Goal: Information Seeking & Learning: Learn about a topic

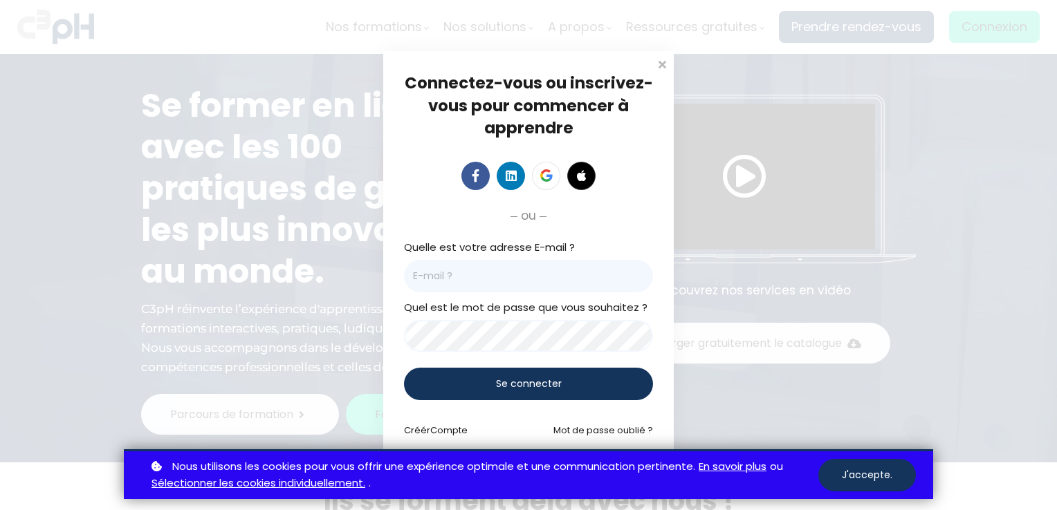
click at [481, 281] on input "email" at bounding box center [528, 276] width 249 height 33
type input "ademers@groupebouchersports.com"
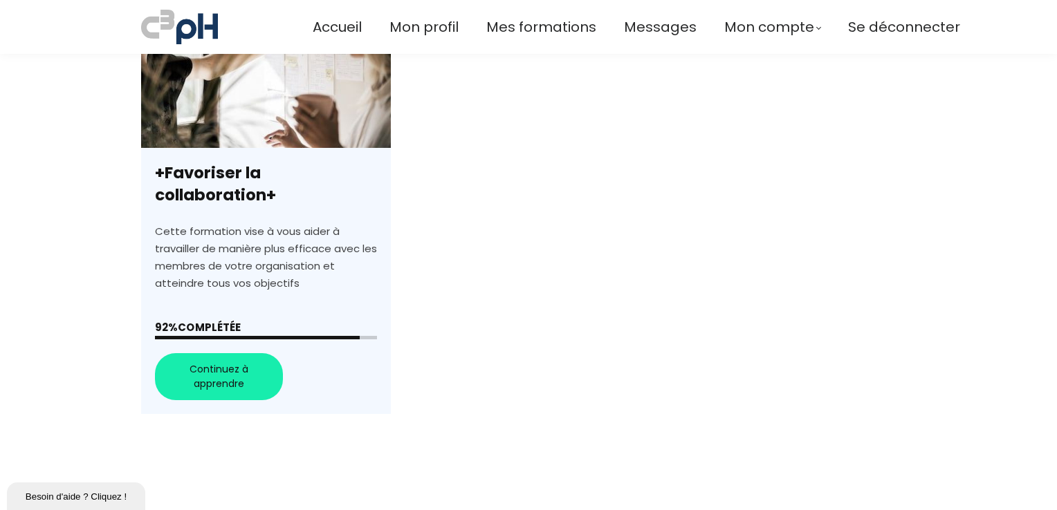
scroll to position [409, 0]
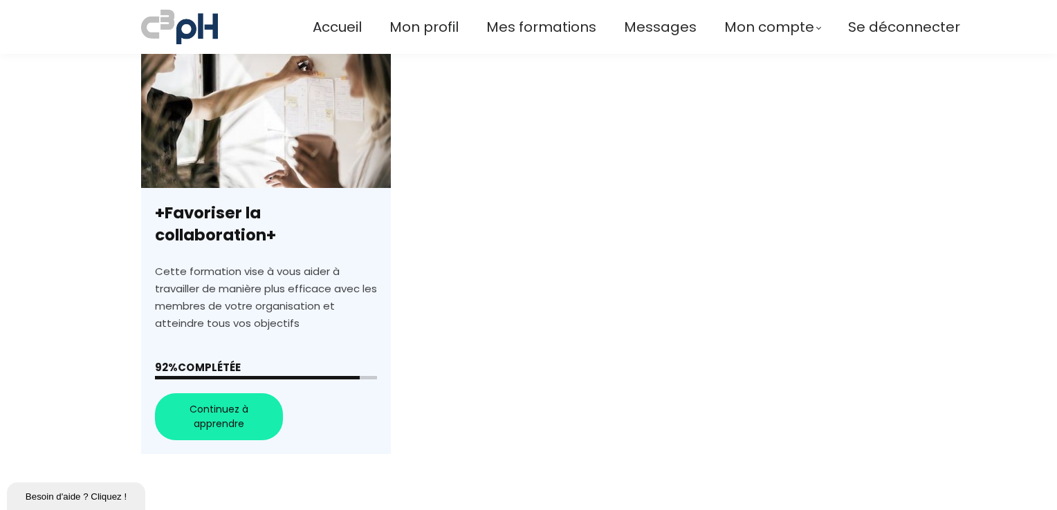
click at [230, 409] on link "+Favoriser la collaboration+" at bounding box center [266, 251] width 250 height 407
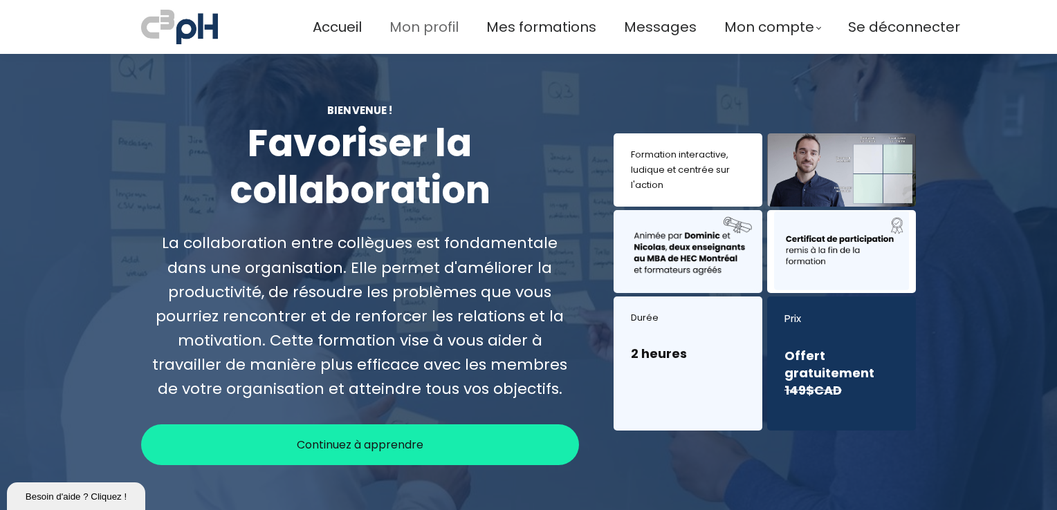
click at [443, 26] on span "Mon profil" at bounding box center [423, 27] width 69 height 23
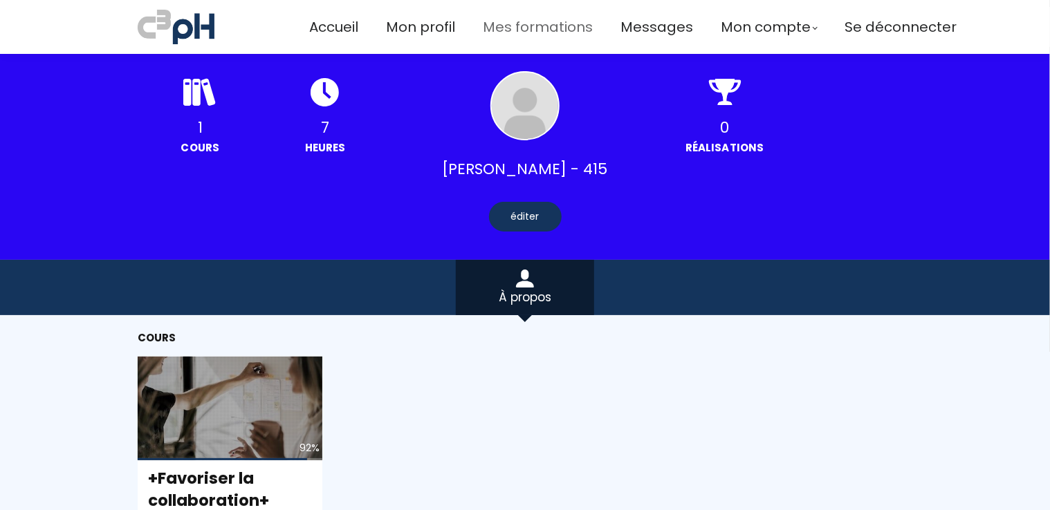
click at [523, 30] on span "Mes formations" at bounding box center [538, 27] width 110 height 23
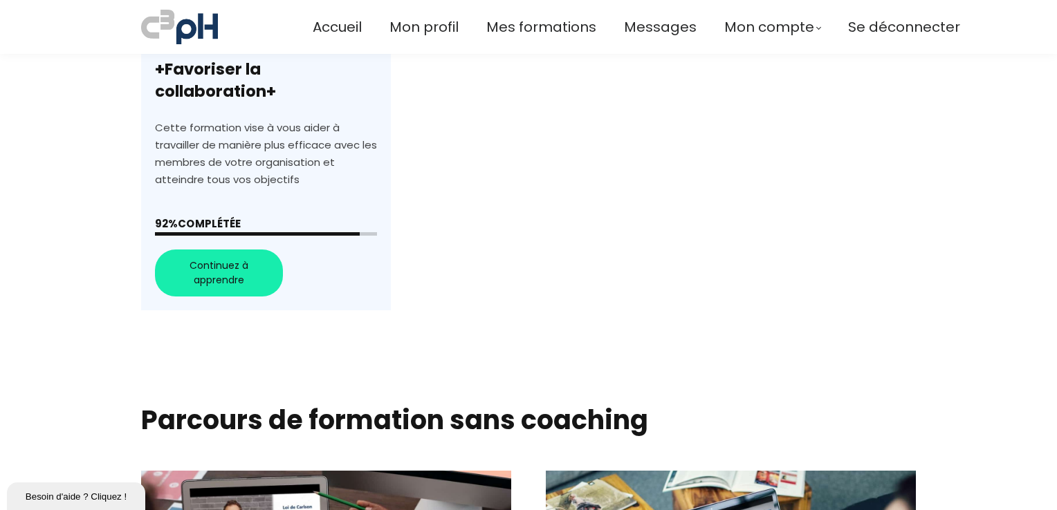
scroll to position [553, 0]
click at [205, 275] on link "+Favoriser la collaboration+" at bounding box center [266, 107] width 250 height 407
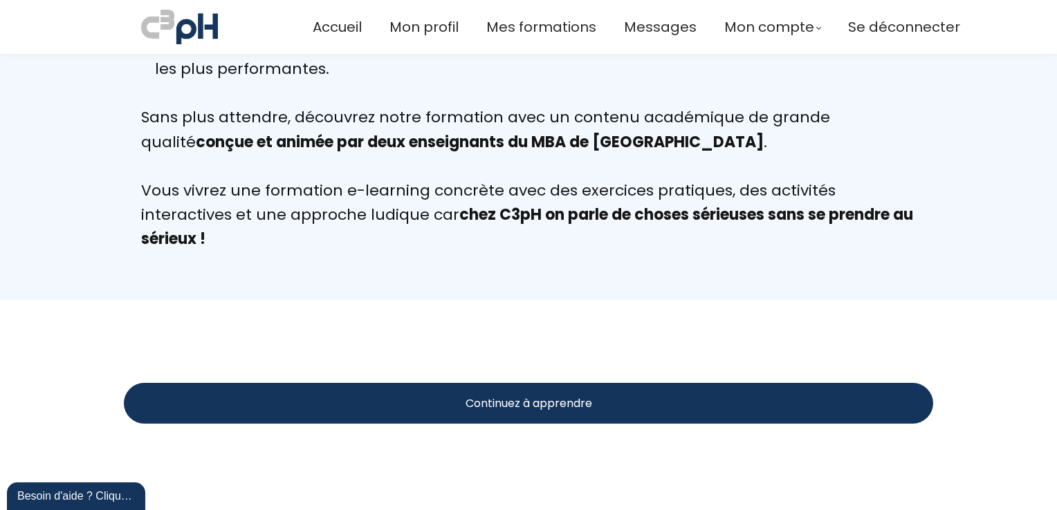
scroll to position [1480, 0]
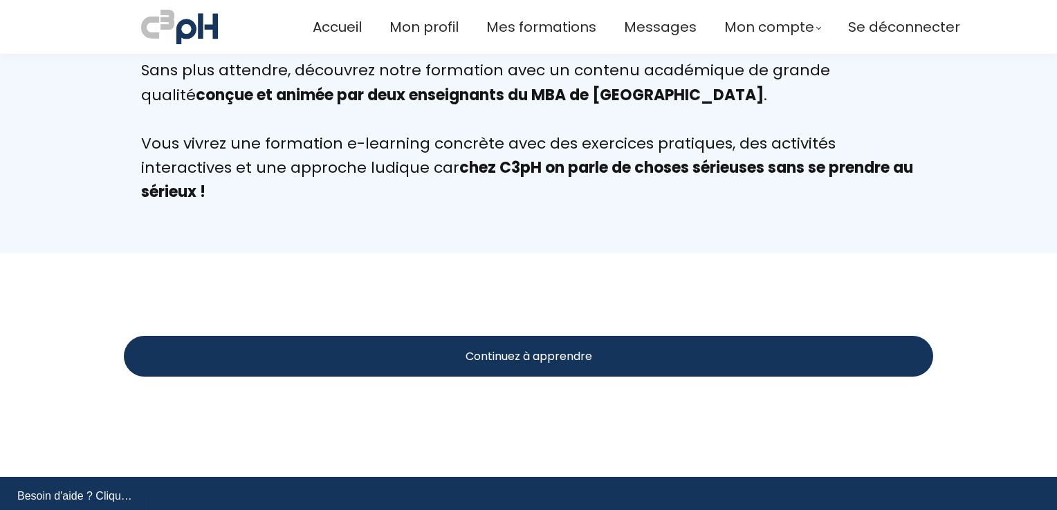
click at [605, 351] on div "Continuez à apprendre" at bounding box center [528, 356] width 809 height 41
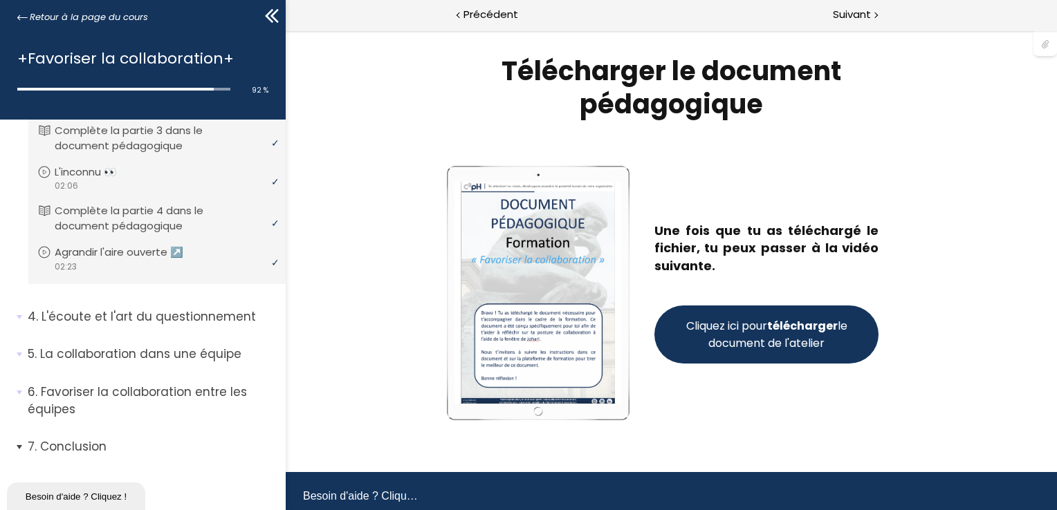
click at [167, 441] on p "Conclusion" at bounding box center [152, 447] width 248 height 17
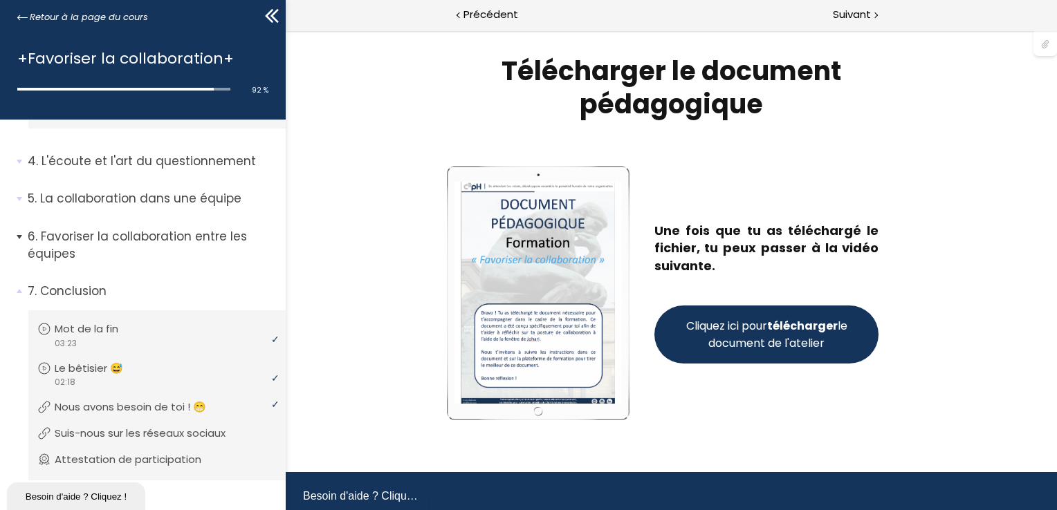
scroll to position [633, 0]
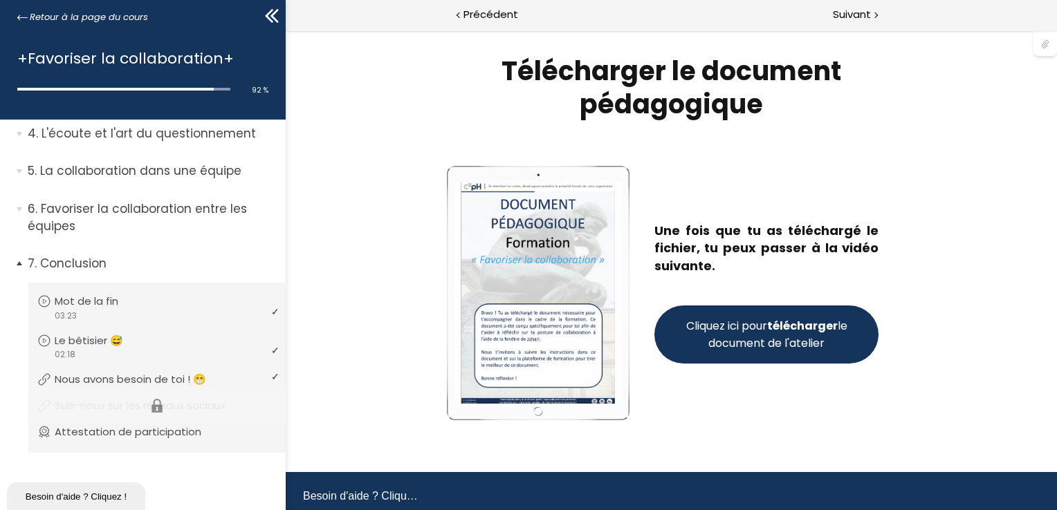
click at [104, 412] on li "Vous devez avoir terminé l'unité (Suis-nous sur les réseaux sociaux) pour pouvo…" at bounding box center [156, 405] width 257 height 37
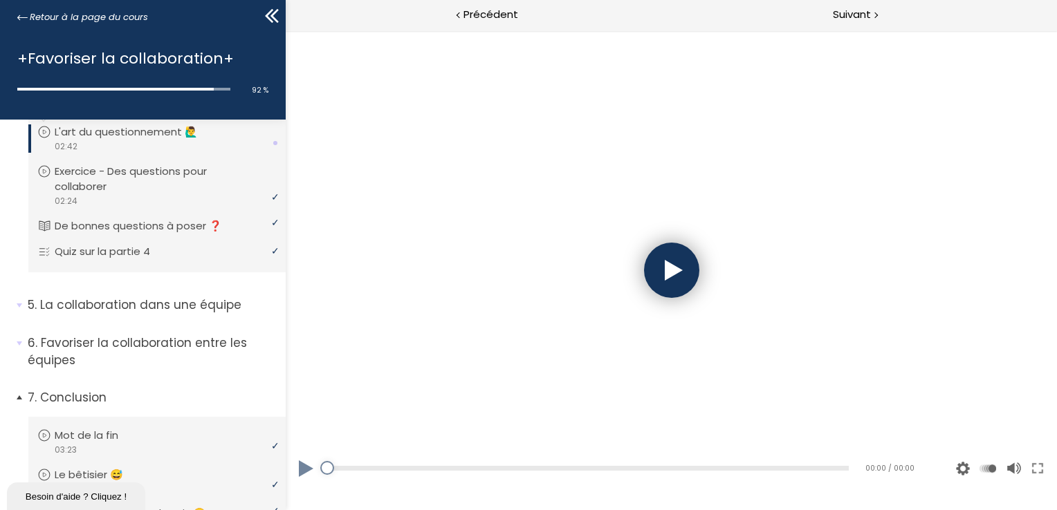
scroll to position [900, 0]
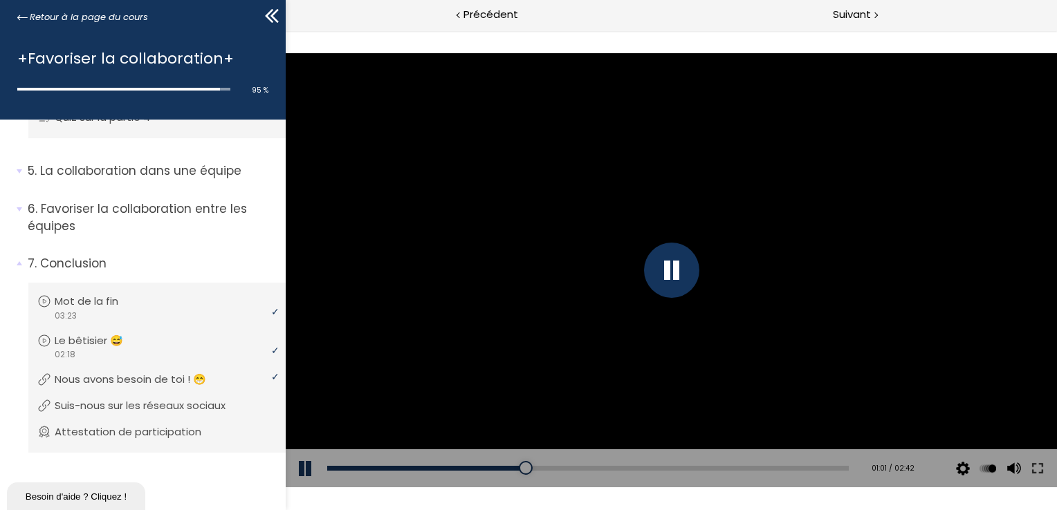
drag, startPoint x: 344, startPoint y: 469, endPoint x: 589, endPoint y: 463, distance: 245.6
click at [532, 463] on div at bounding box center [525, 468] width 14 height 14
drag, startPoint x: 589, startPoint y: 463, endPoint x: 797, endPoint y: 468, distance: 208.2
click at [670, 468] on div at bounding box center [663, 468] width 14 height 14
drag, startPoint x: 797, startPoint y: 468, endPoint x: 880, endPoint y: 465, distance: 83.0
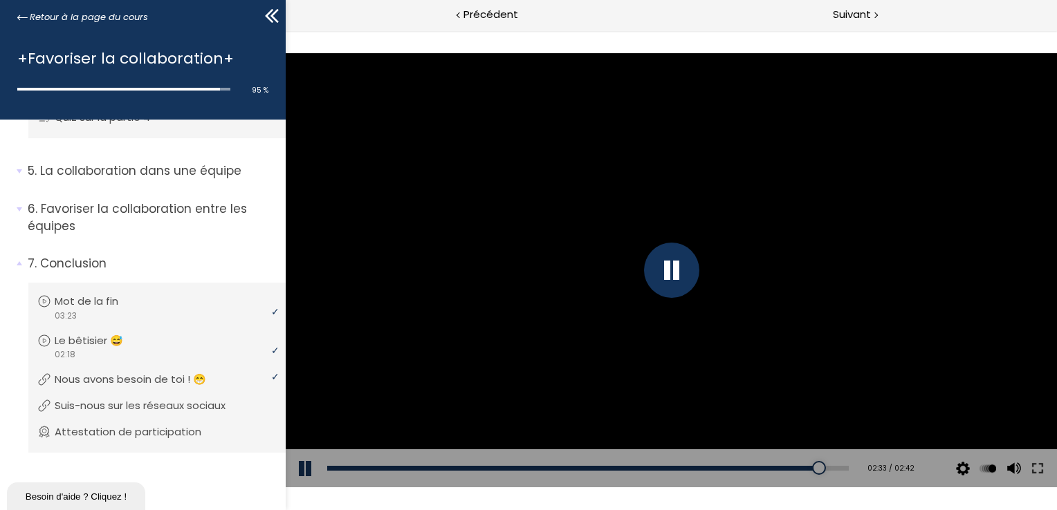
click at [880, 465] on div "Add chapter 02:33 02:33 / 02:42 Subtitles None Auto 4k 1080p 720p 540p 360p 224…" at bounding box center [670, 469] width 771 height 39
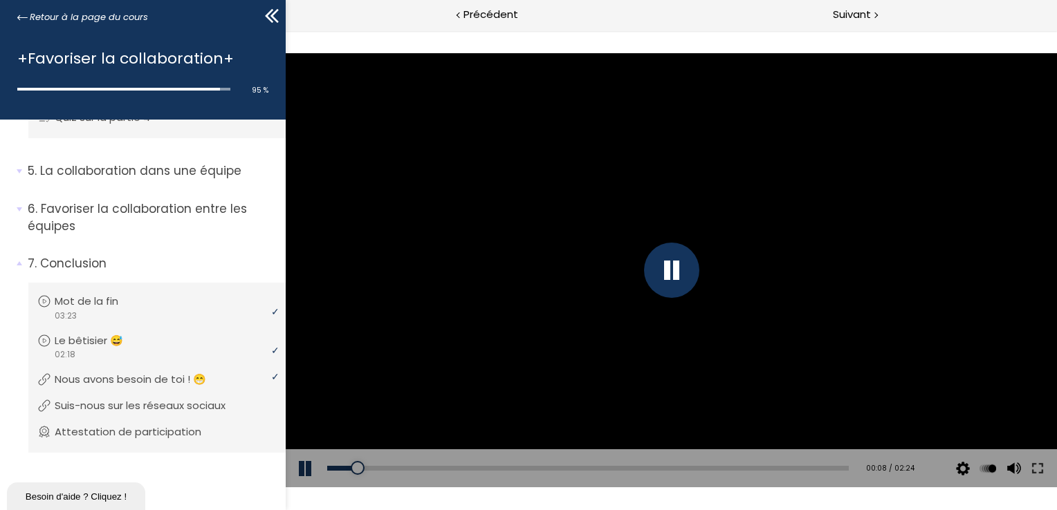
click at [354, 479] on div "Add chapter 00:08" at bounding box center [587, 469] width 522 height 39
drag, startPoint x: 358, startPoint y: 474, endPoint x: 373, endPoint y: 471, distance: 15.6
click at [373, 471] on div "Add chapter 00:10" at bounding box center [587, 469] width 522 height 39
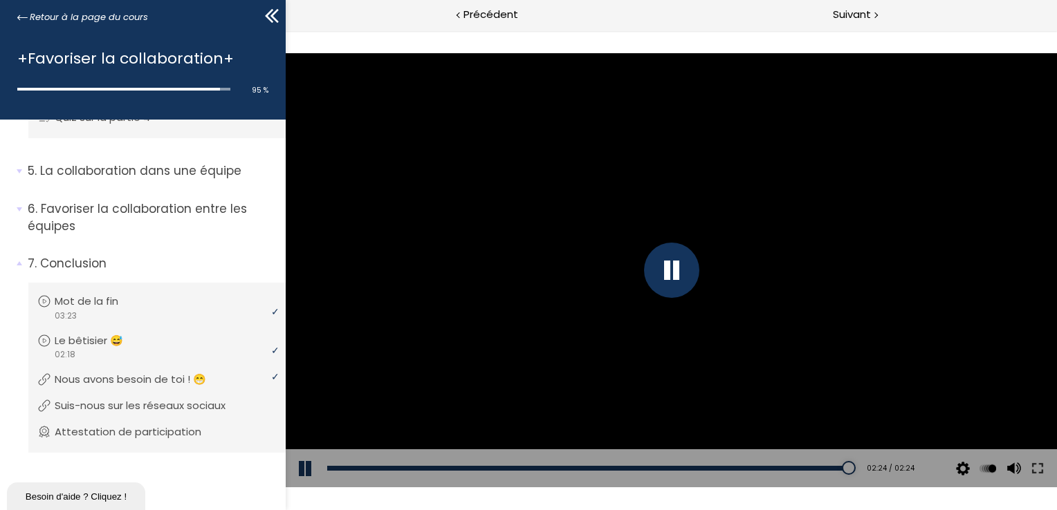
drag, startPoint x: 369, startPoint y: 470, endPoint x: 922, endPoint y: 443, distance: 554.0
click at [922, 443] on div "Click for sound @keyframes VOLUME_SMALL_WAVE_FLASH { 0% { opacity: 0; } 33% { o…" at bounding box center [670, 270] width 771 height 434
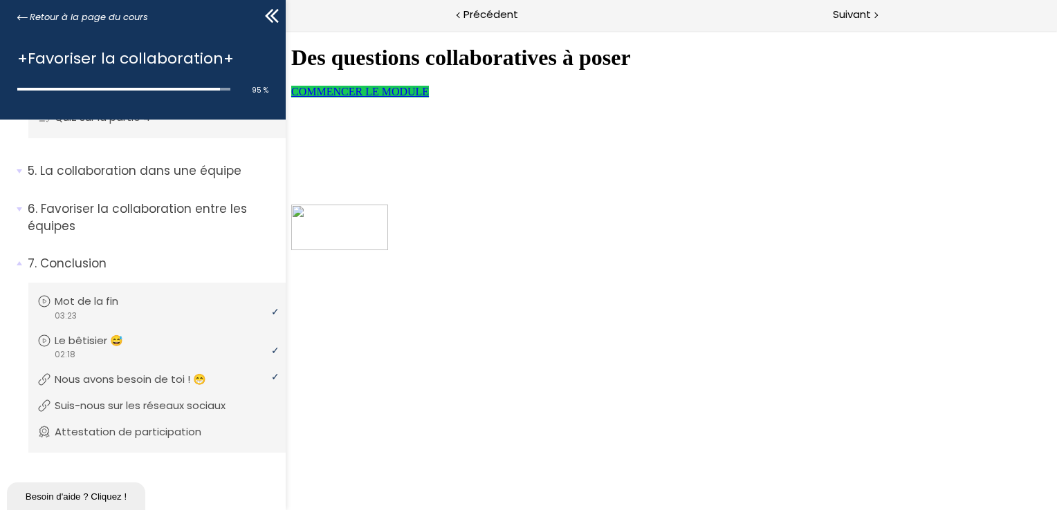
scroll to position [70, 0]
click at [428, 98] on span "COMMENCER LE MODULE" at bounding box center [359, 92] width 138 height 12
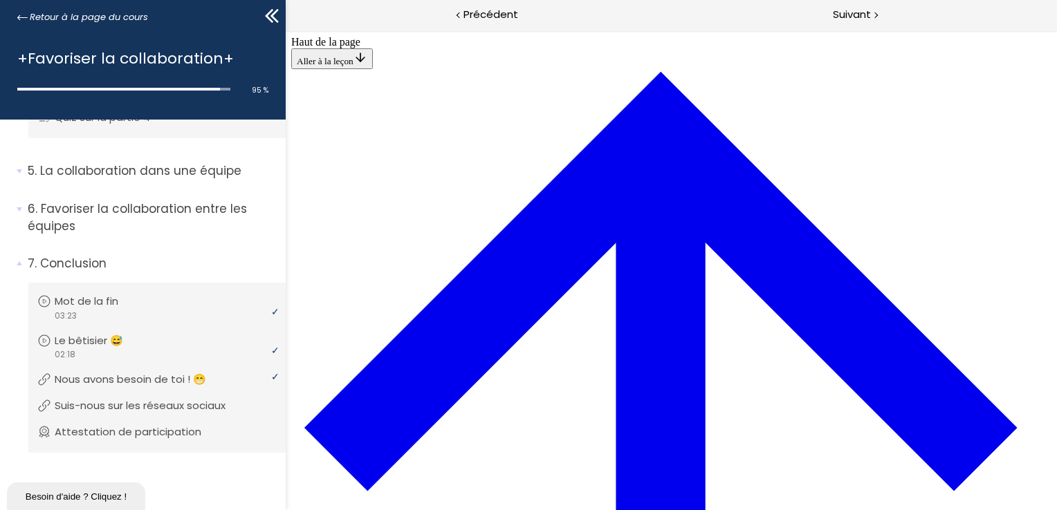
scroll to position [1115, 0]
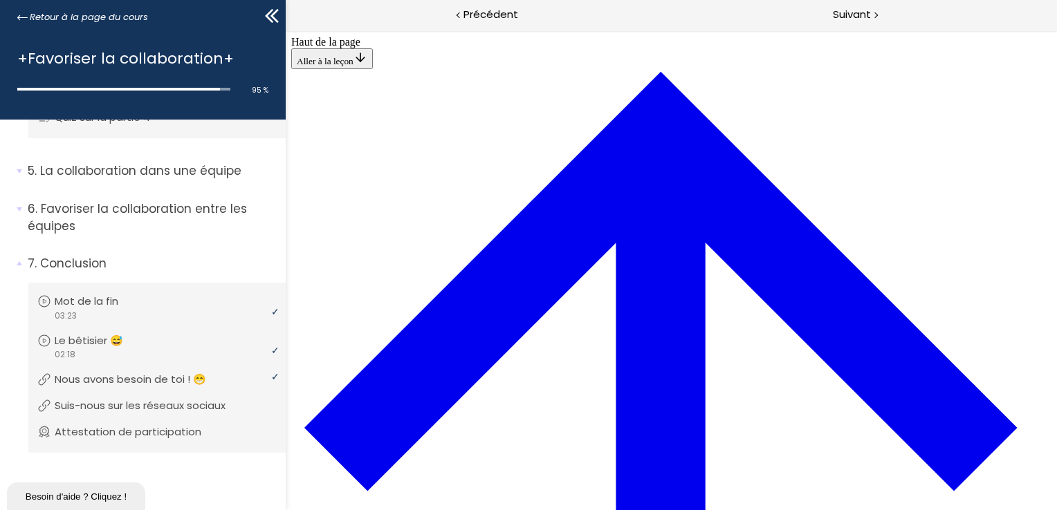
scroll to position [1183, 0]
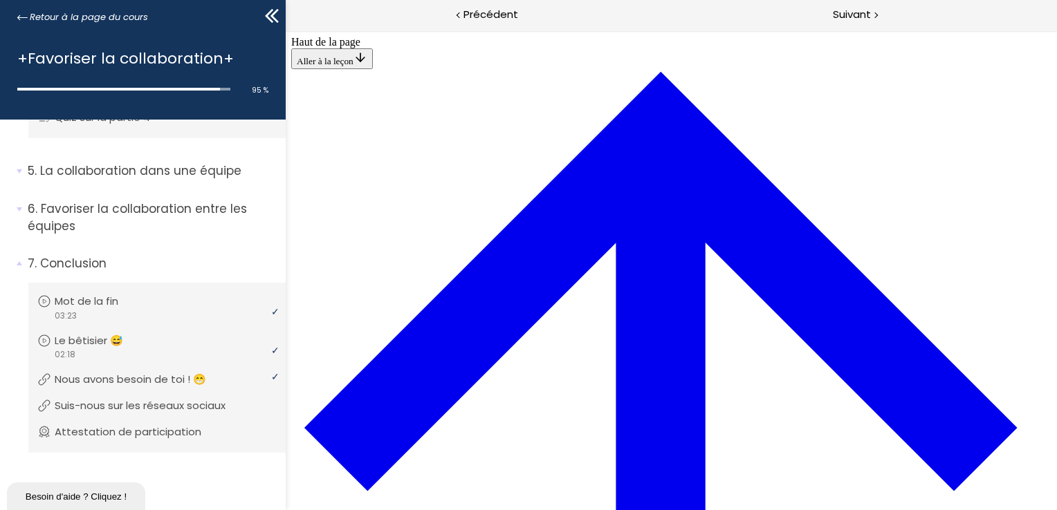
scroll to position [2538, 0]
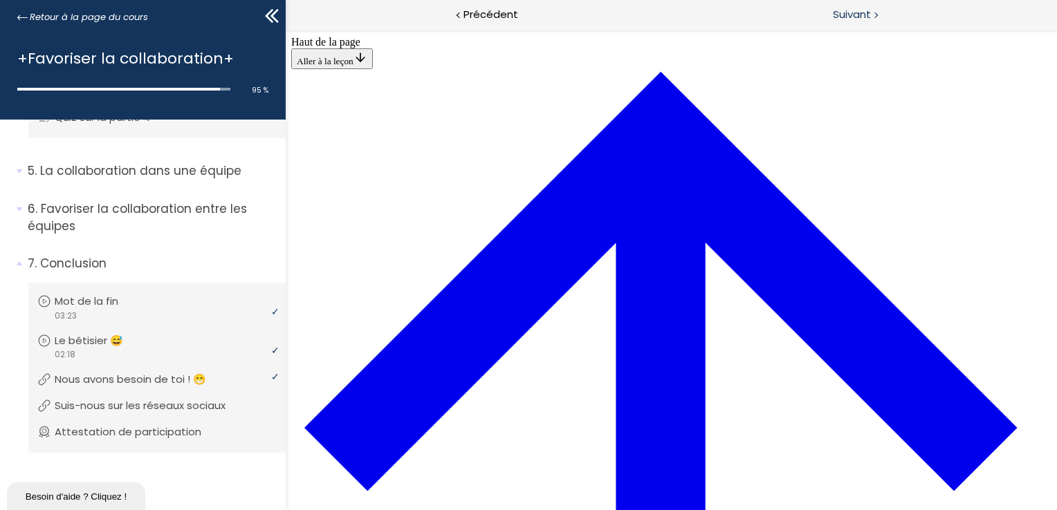
click at [847, 12] on span "Suivant" at bounding box center [852, 14] width 38 height 17
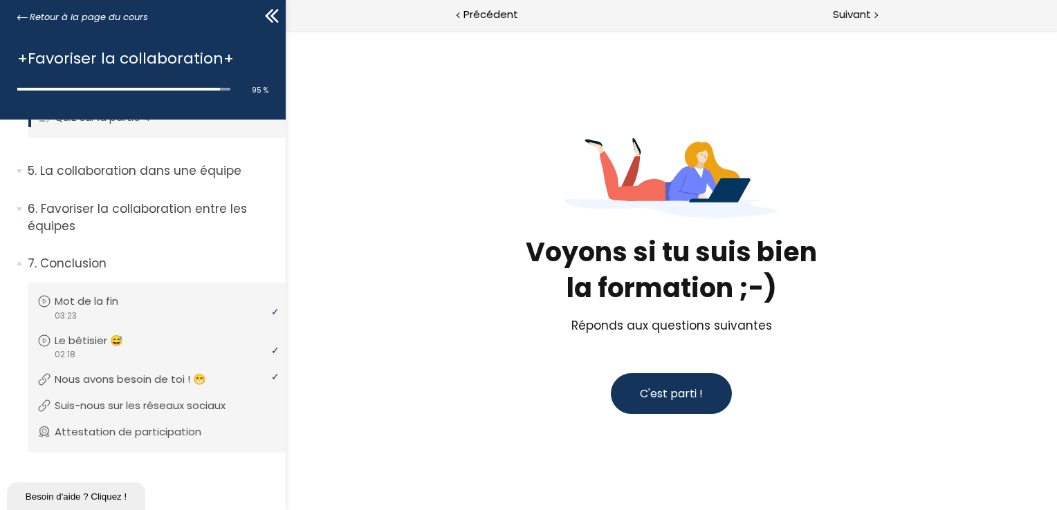
click at [652, 386] on span "C'est parti !" at bounding box center [670, 394] width 63 height 16
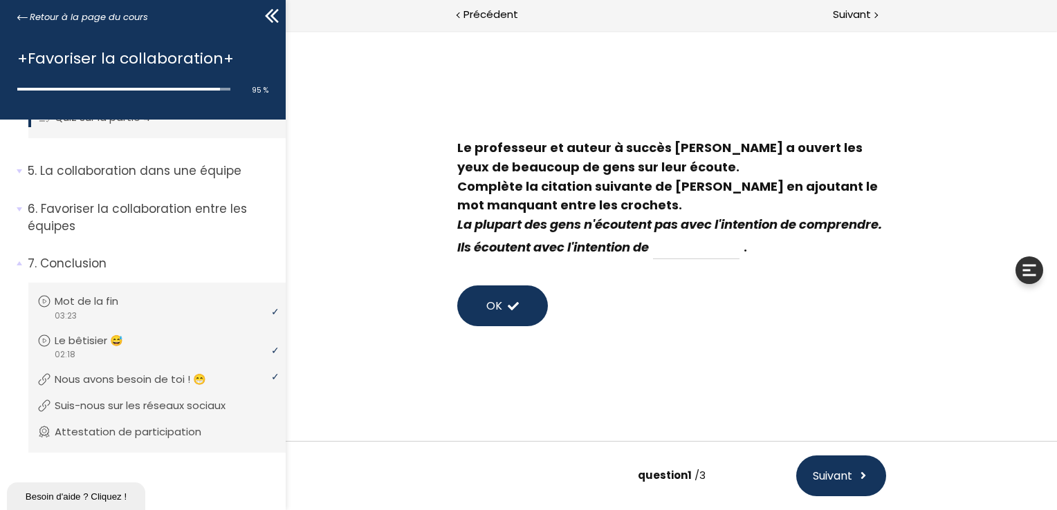
click at [838, 474] on span "Suivant" at bounding box center [831, 476] width 39 height 17
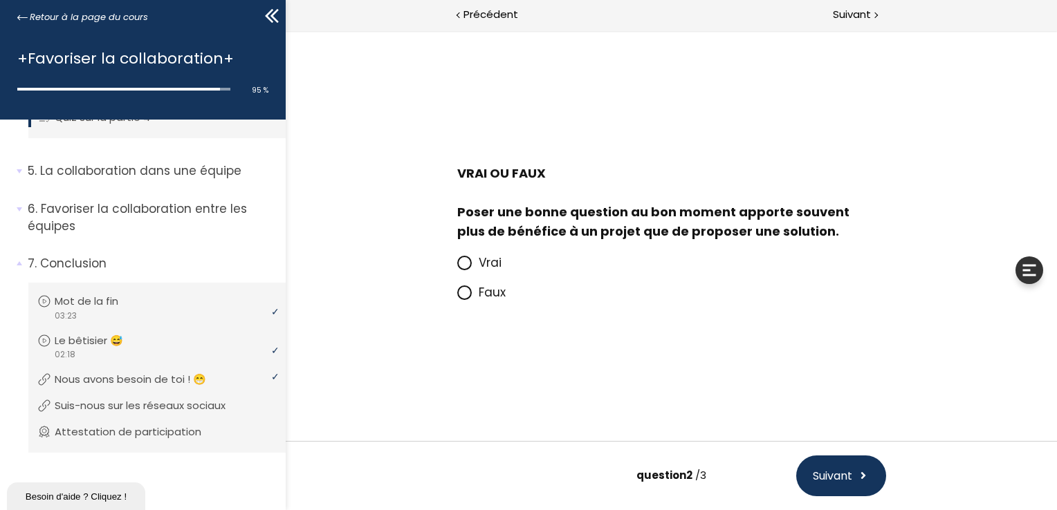
click at [458, 263] on icon at bounding box center [464, 263] width 12 height 12
click at [456, 267] on input "Vrai" at bounding box center [456, 267] width 0 height 0
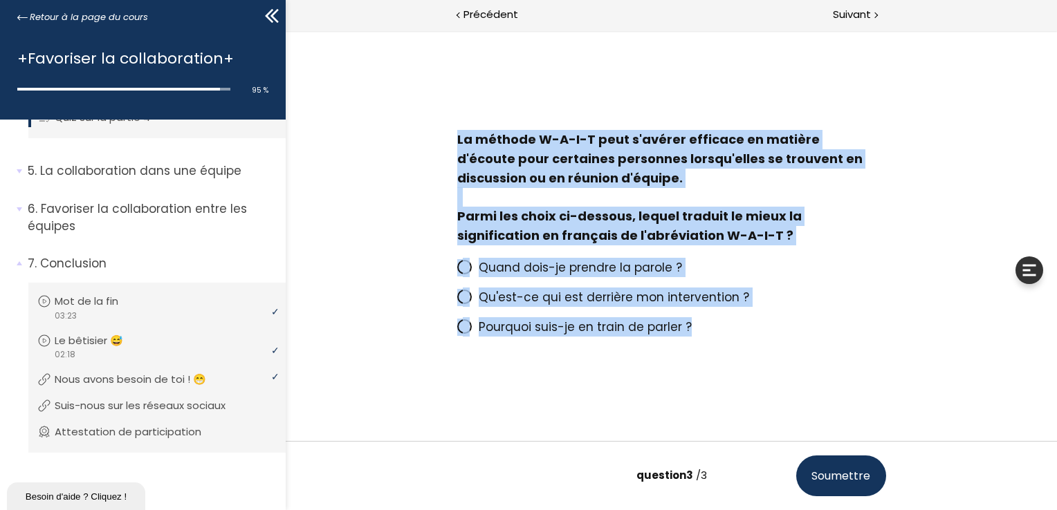
drag, startPoint x: 718, startPoint y: 331, endPoint x: 443, endPoint y: 147, distance: 330.9
click at [443, 147] on div "La méthode W-A-I-T peut s'avérer efficace en matière d'écoute pour certaines pe…" at bounding box center [671, 235] width 456 height 225
copy div "La méthode W-A-I-T peut s'avérer efficace en matière d'écoute pour certaines pe…"
click at [384, 249] on div "La méthode W-A-I-T peut s'avérer efficace en matière d'écoute pour certaines pe…" at bounding box center [670, 235] width 643 height 225
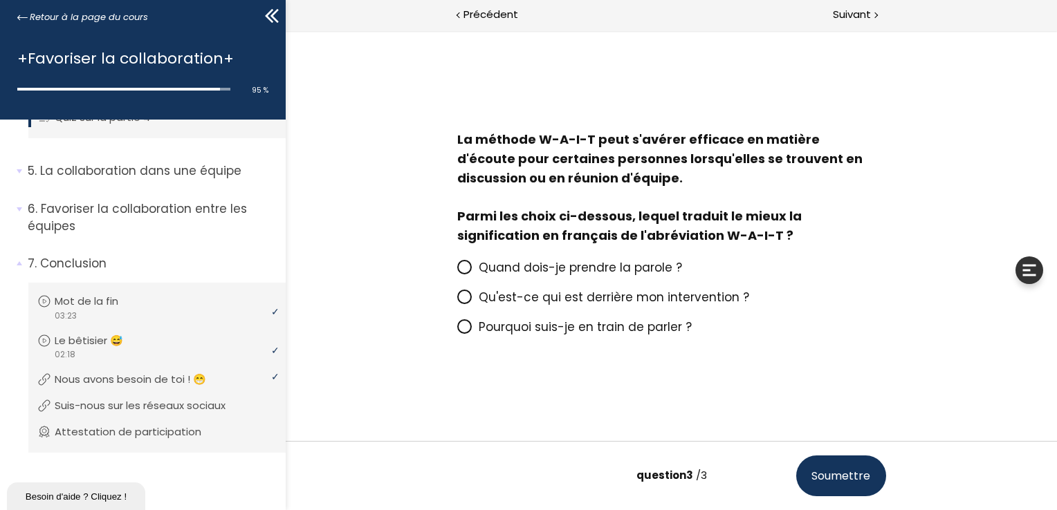
click at [463, 331] on icon at bounding box center [464, 327] width 12 height 12
click at [456, 331] on input "Pourquoi suis-je en train de parler ?" at bounding box center [456, 331] width 0 height 0
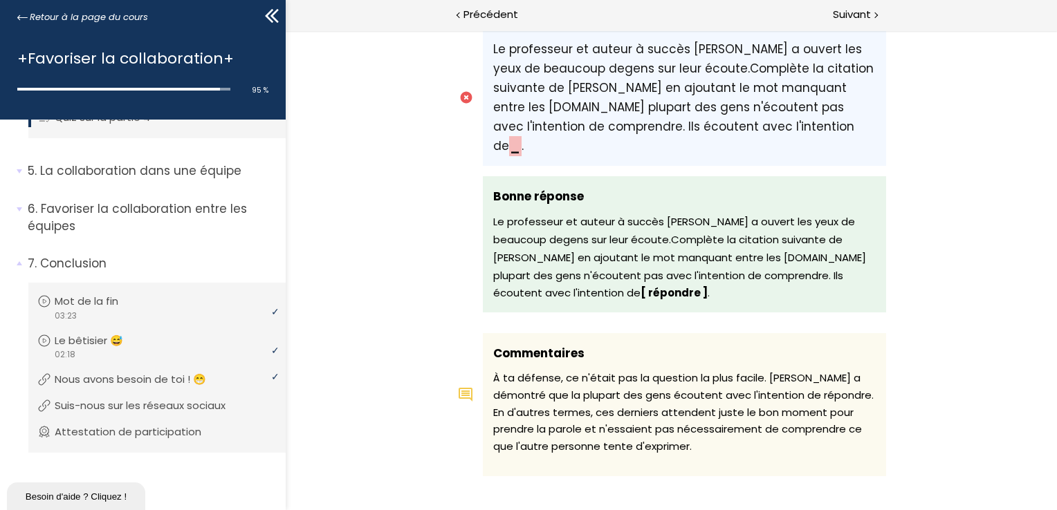
scroll to position [246, 0]
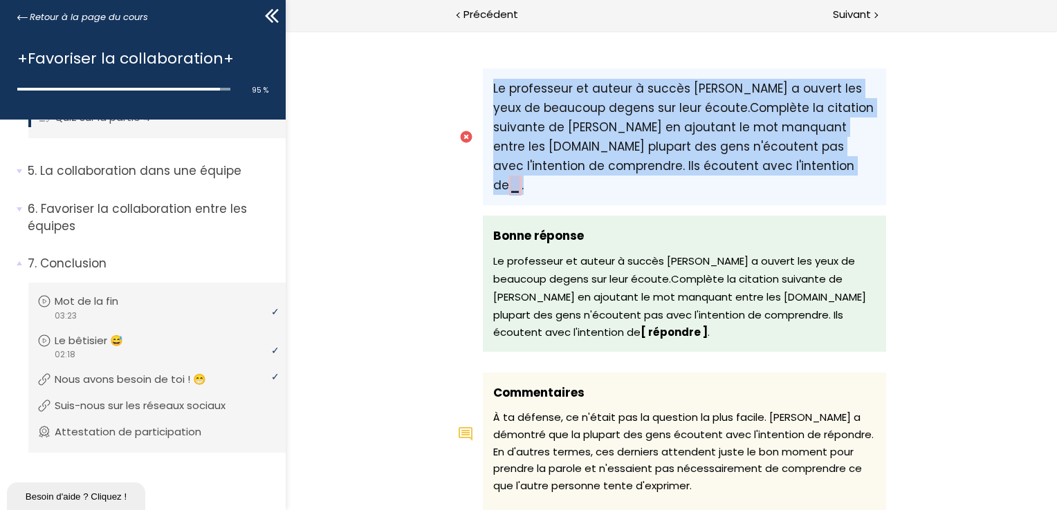
drag, startPoint x: 793, startPoint y: 167, endPoint x: 479, endPoint y: 89, distance: 323.4
click at [482, 89] on div "Le professeur et auteur à succès Stephen Covey a ouvert les yeux de beaucoup de…" at bounding box center [683, 136] width 403 height 137
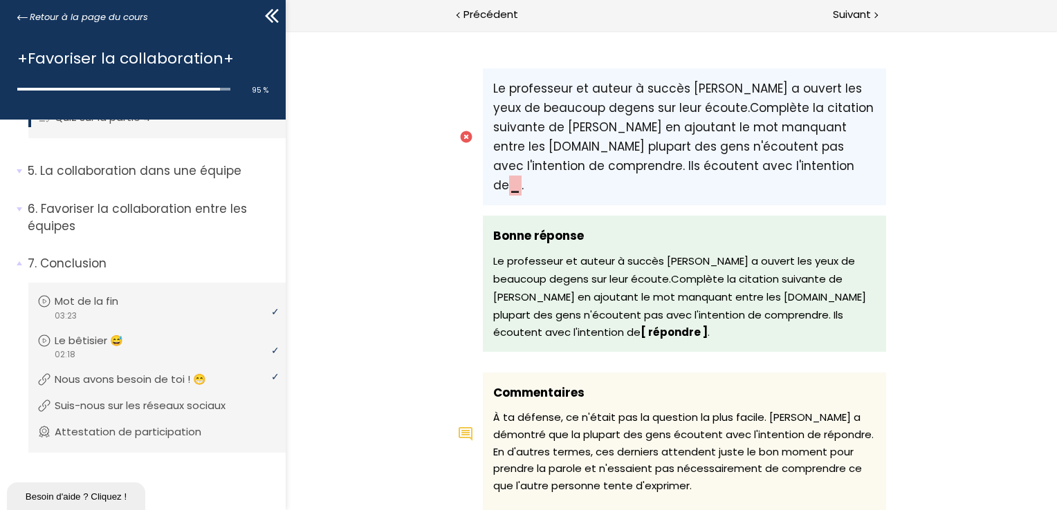
click at [703, 276] on span "Le professeur et auteur à succès Stephen Covey a ouvert les yeux de beaucoup de…" at bounding box center [678, 297] width 373 height 86
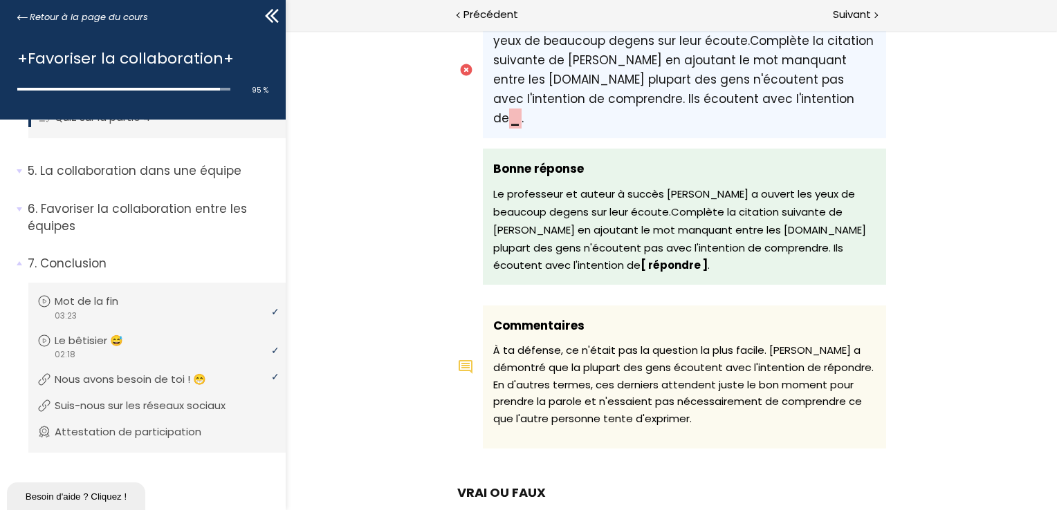
scroll to position [315, 0]
drag, startPoint x: 638, startPoint y: 237, endPoint x: 477, endPoint y: 162, distance: 177.6
click at [477, 162] on div "Bonne réponse Le professeur et auteur à succès Stephen Covey a ouvert les yeux …" at bounding box center [670, 215] width 429 height 136
copy span "Le professeur et auteur à succès Stephen Covey a ouvert les yeux de beaucoup de…"
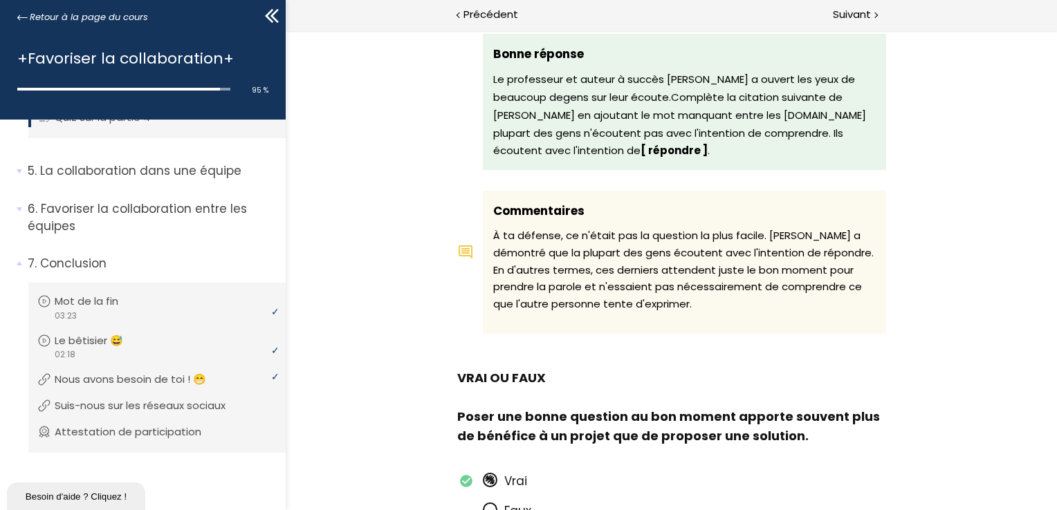
scroll to position [429, 0]
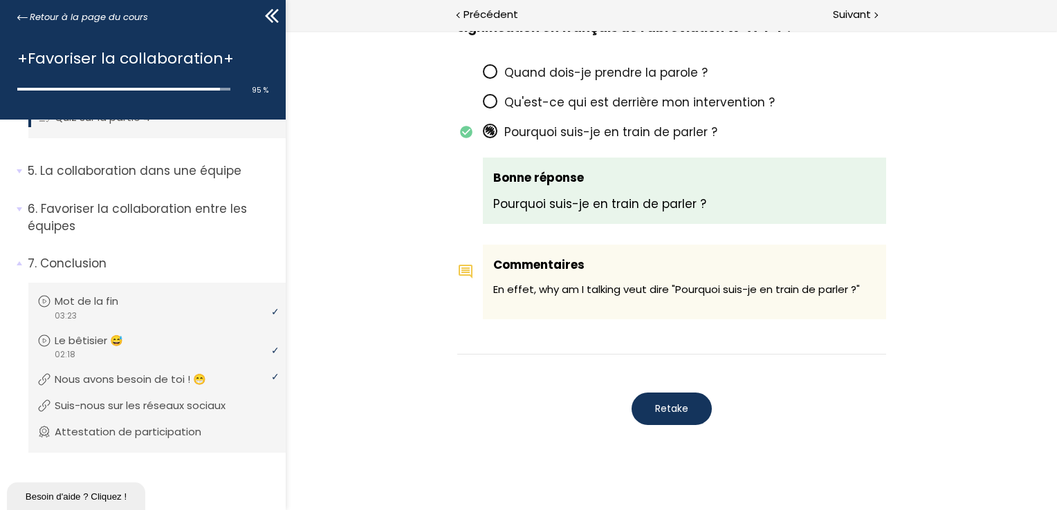
click at [672, 402] on span "Retake" at bounding box center [670, 409] width 33 height 15
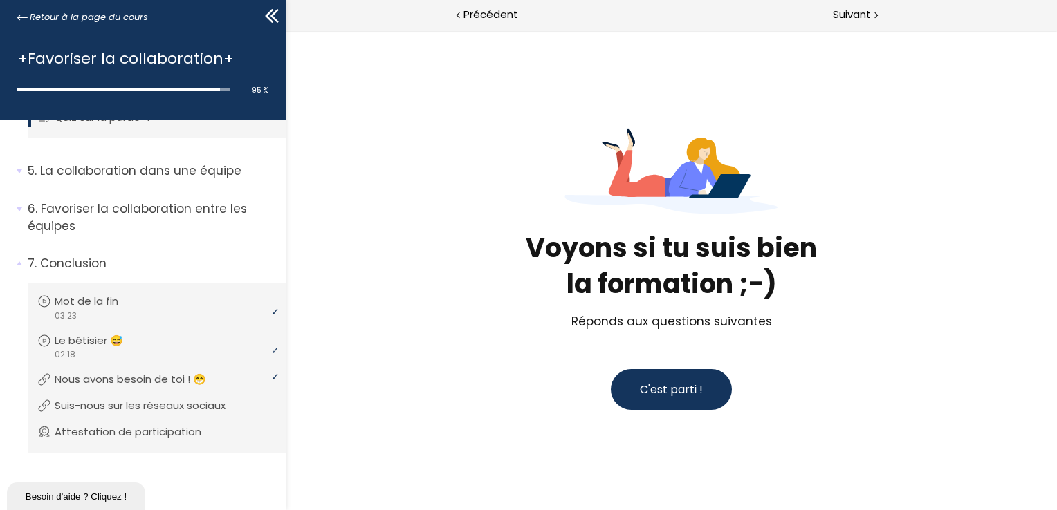
scroll to position [2, 0]
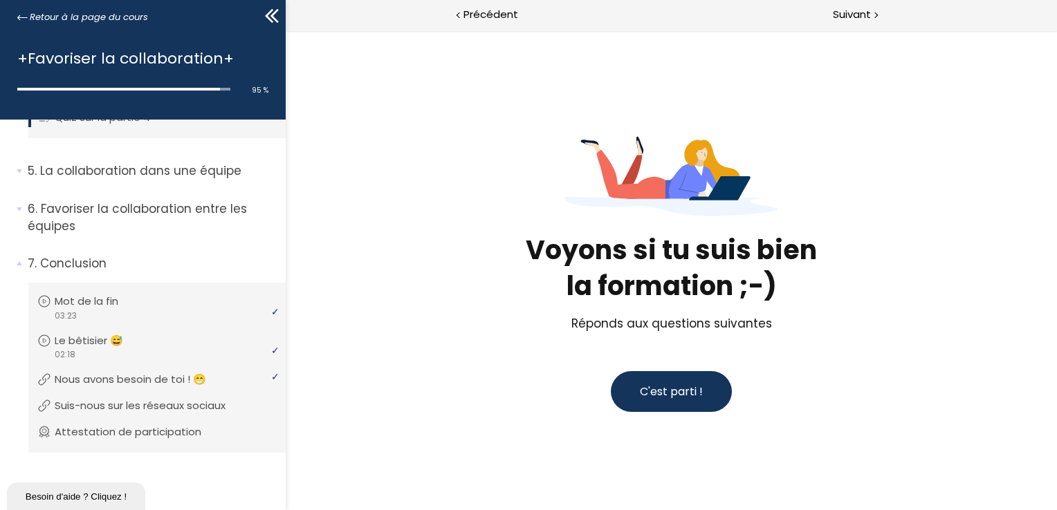
click at [690, 403] on button "C'est parti !" at bounding box center [670, 391] width 121 height 41
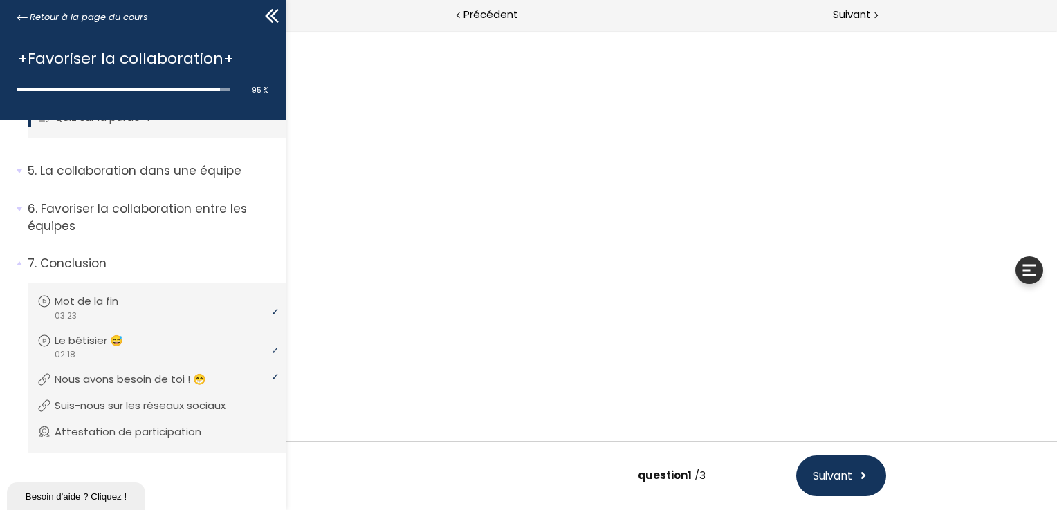
scroll to position [0, 0]
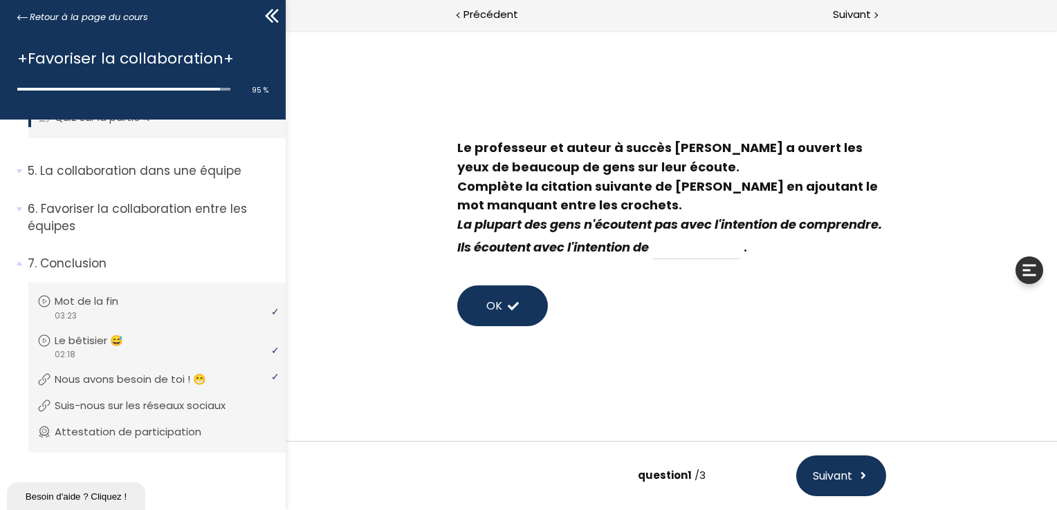
click at [516, 307] on span at bounding box center [512, 306] width 11 height 11
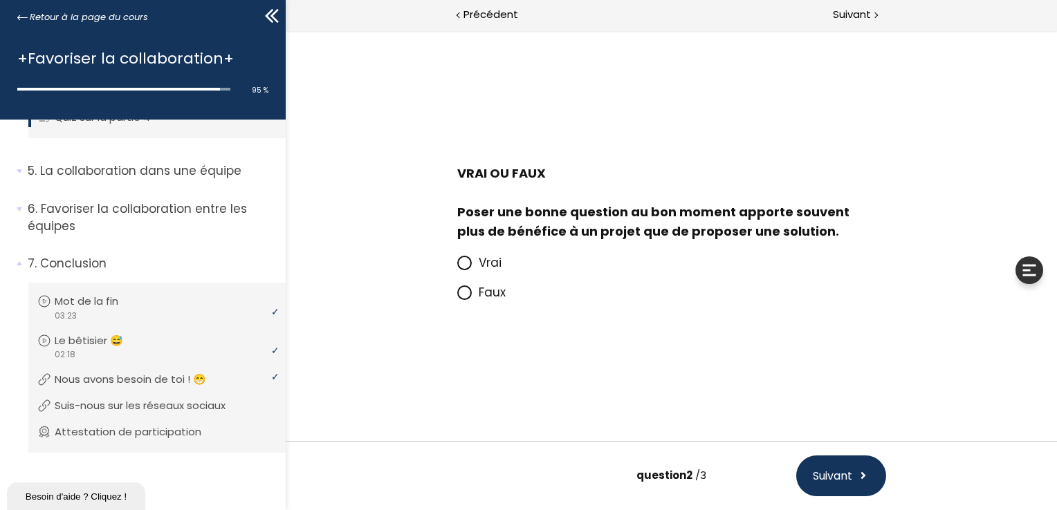
click at [463, 265] on icon at bounding box center [463, 263] width 8 height 8
click at [456, 267] on input "Vrai" at bounding box center [456, 267] width 0 height 0
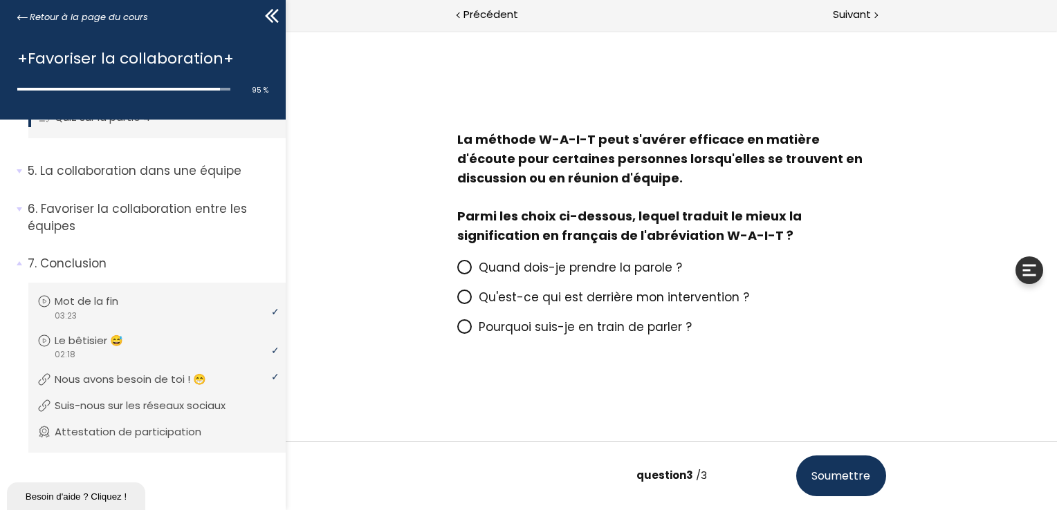
click at [468, 322] on icon at bounding box center [464, 327] width 12 height 12
click at [456, 331] on input "Pourquoi suis-je en train de parler ?" at bounding box center [456, 331] width 0 height 0
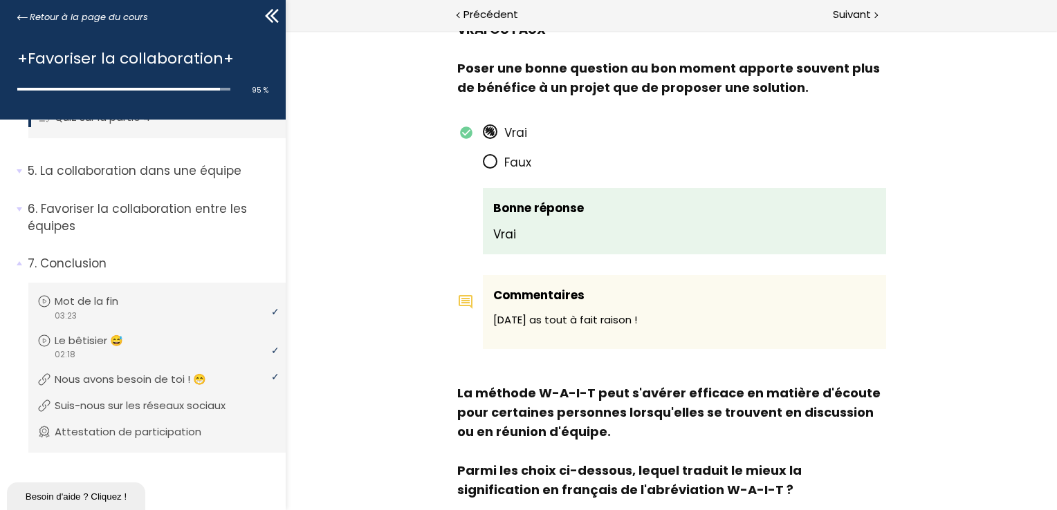
scroll to position [1239, 0]
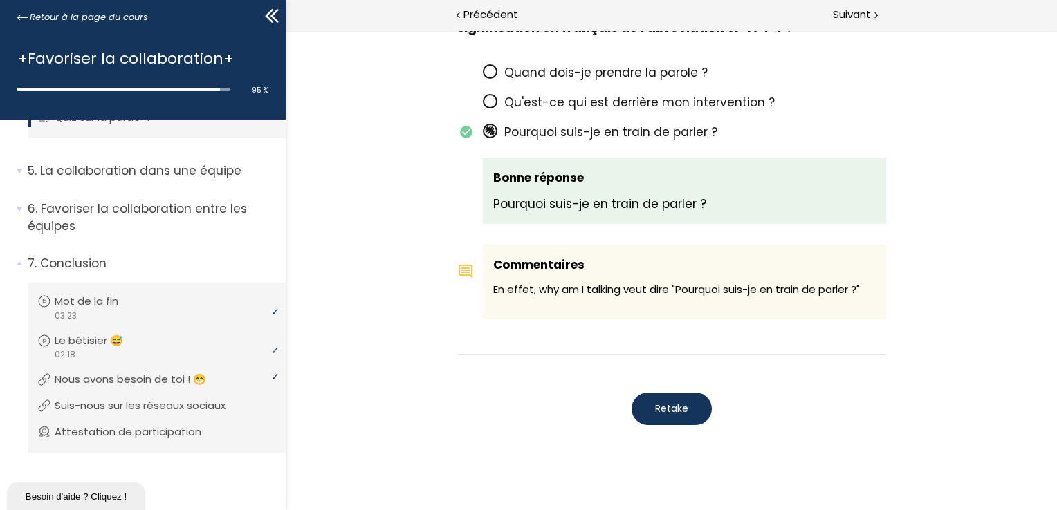
click at [665, 395] on button "Retake" at bounding box center [671, 409] width 80 height 33
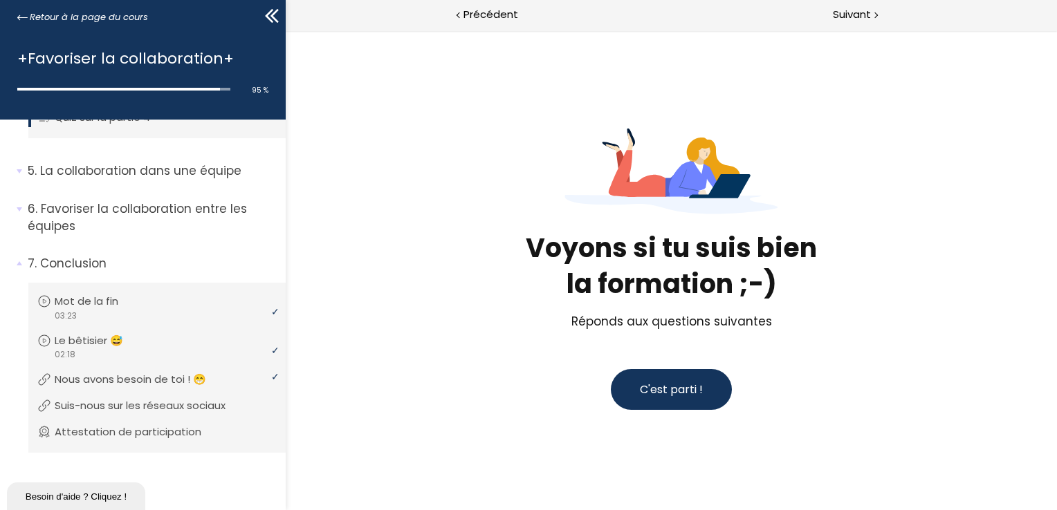
scroll to position [2, 0]
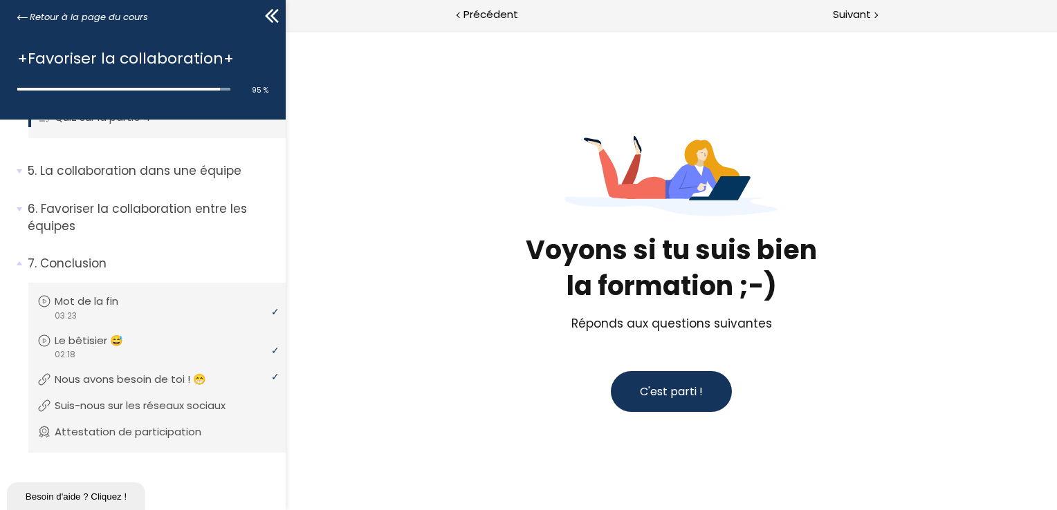
click at [662, 384] on span "C'est parti !" at bounding box center [670, 392] width 63 height 16
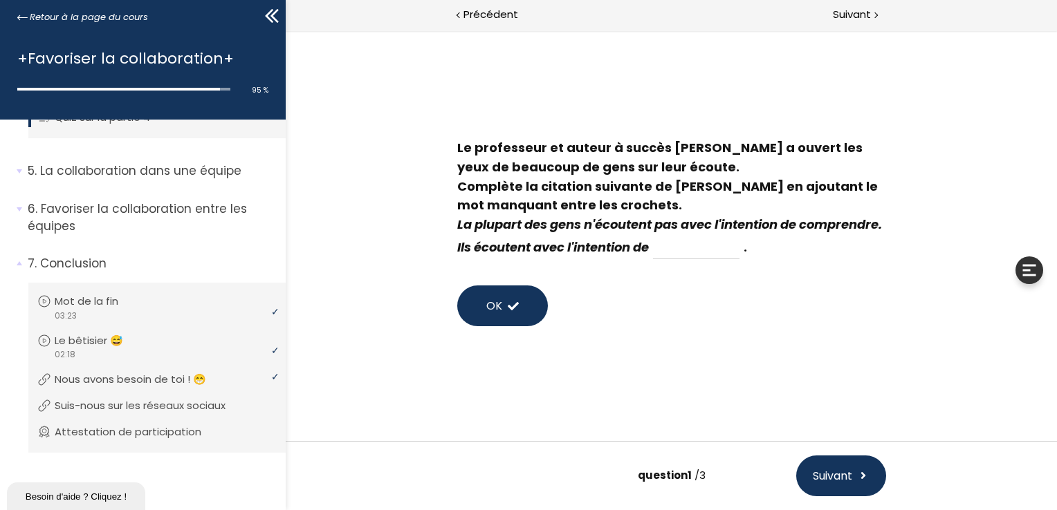
click at [743, 259] on div "Le professeur et auteur à succès Stephen Covey a ouvert les yeux de beaucoup de…" at bounding box center [670, 199] width 429 height 122
click at [739, 253] on input at bounding box center [695, 248] width 86 height 24
type input "R"
type input "répondre"
click at [834, 475] on span "Suivant" at bounding box center [831, 476] width 39 height 17
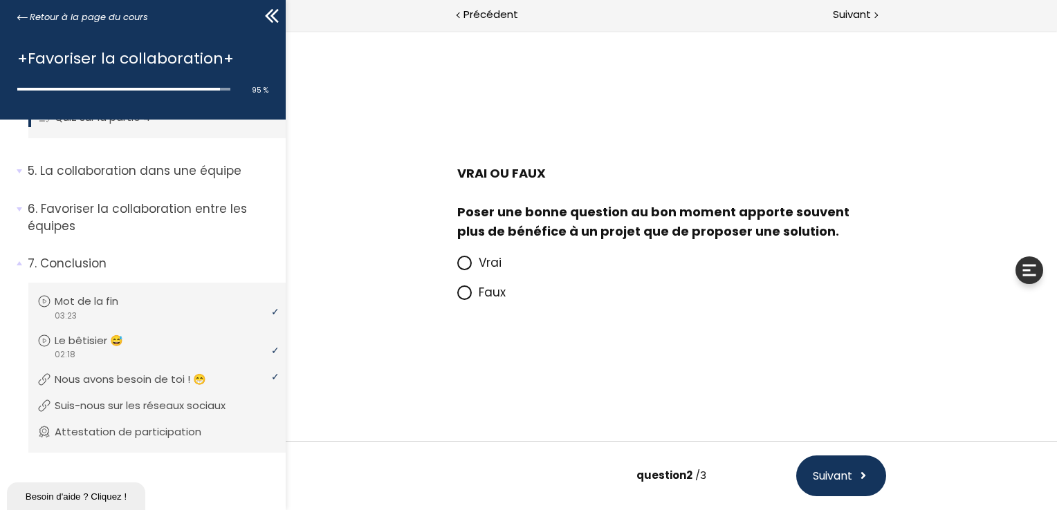
click at [467, 268] on icon at bounding box center [464, 263] width 12 height 12
click at [456, 267] on input "Vrai" at bounding box center [456, 267] width 0 height 0
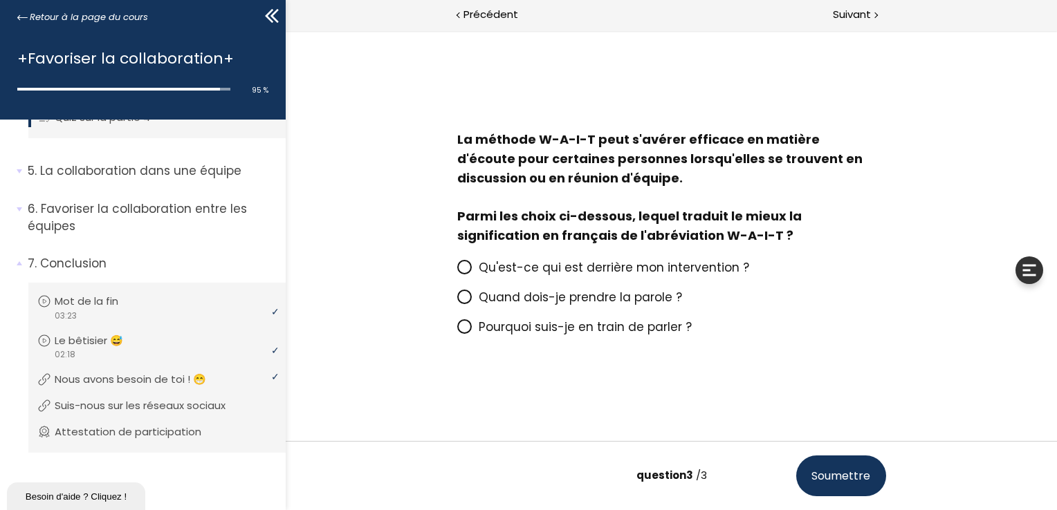
click at [463, 333] on icon at bounding box center [464, 327] width 12 height 12
click at [456, 331] on input "Pourquoi suis-je en train de parler ?" at bounding box center [456, 331] width 0 height 0
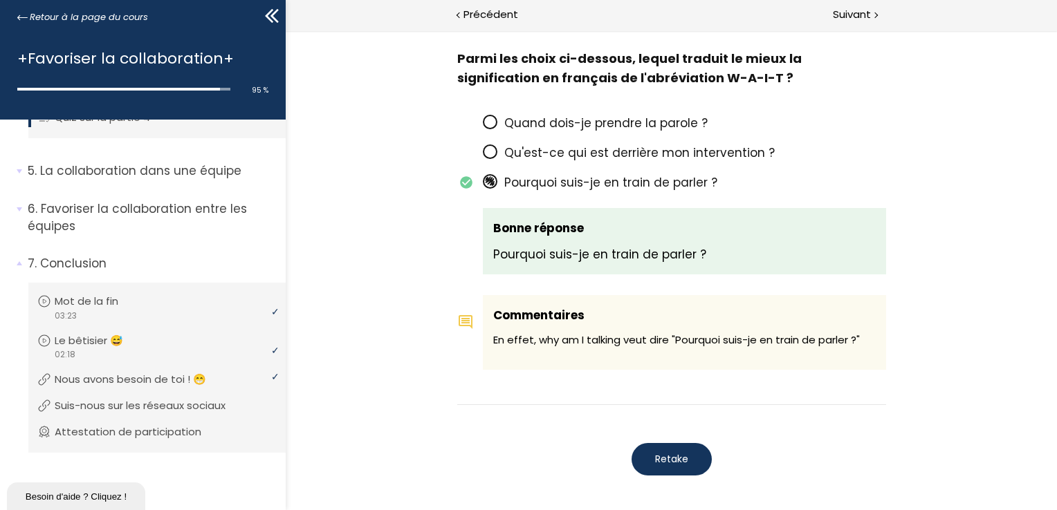
scroll to position [1156, 0]
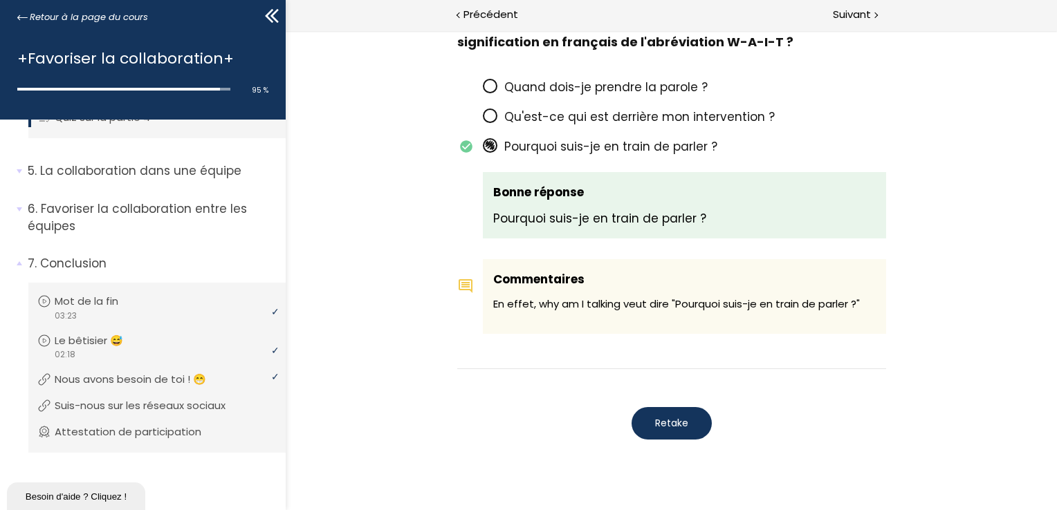
click at [761, 400] on div "Retake" at bounding box center [670, 423] width 429 height 46
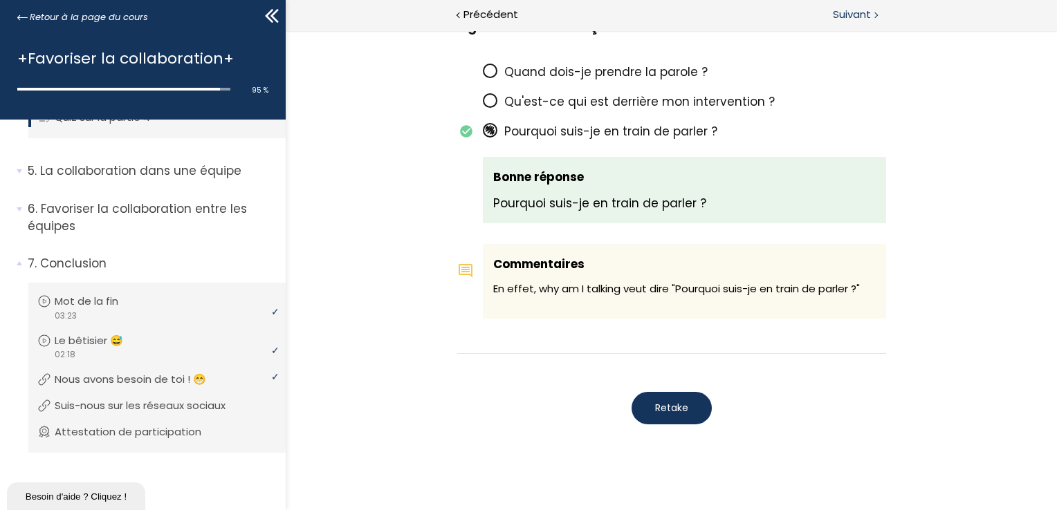
click at [860, 18] on span "Suivant" at bounding box center [852, 14] width 38 height 17
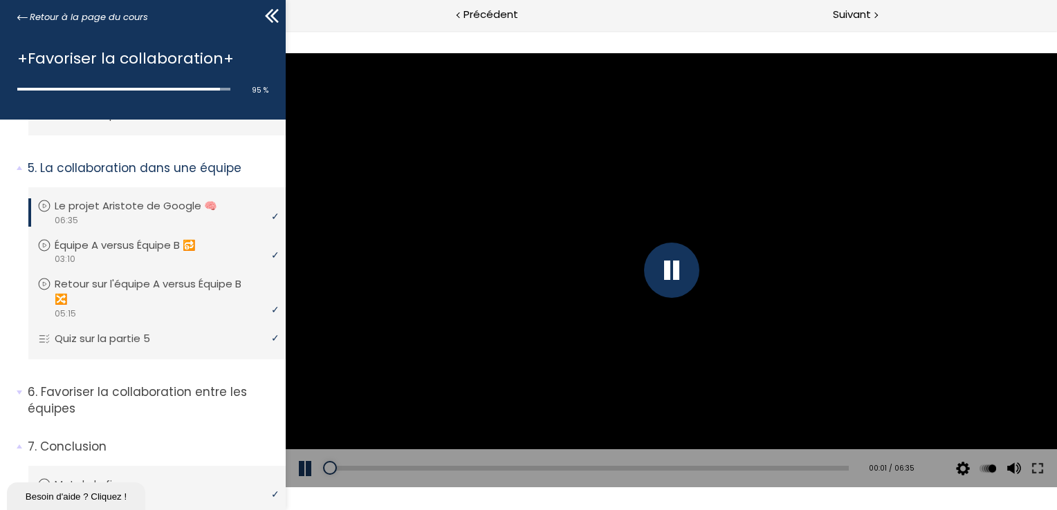
click at [829, 471] on div "Add chapter 06:28" at bounding box center [587, 469] width 522 height 39
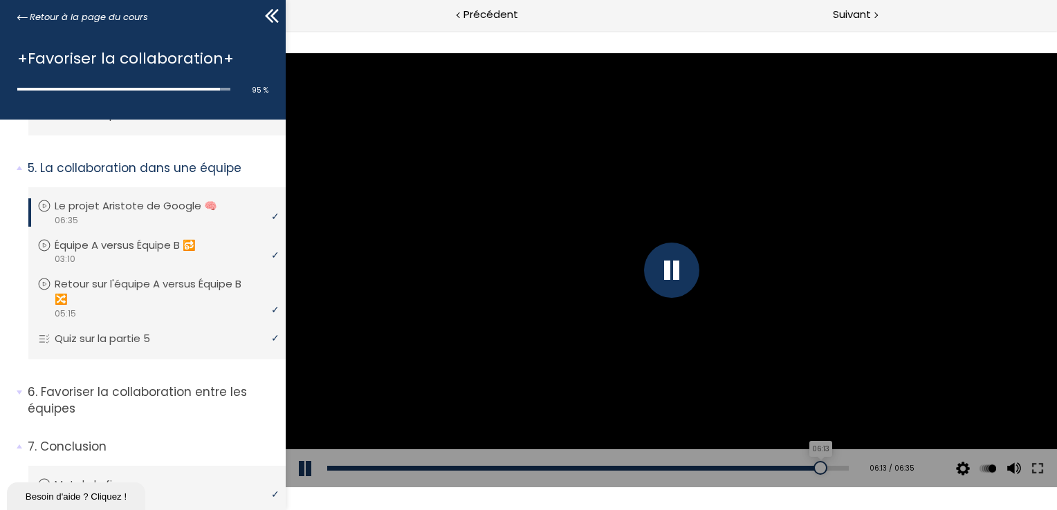
drag, startPoint x: 324, startPoint y: 472, endPoint x: 814, endPoint y: 463, distance: 489.8
click at [814, 463] on div at bounding box center [820, 468] width 14 height 14
click at [884, 21] on div "Suivant" at bounding box center [864, 15] width 386 height 31
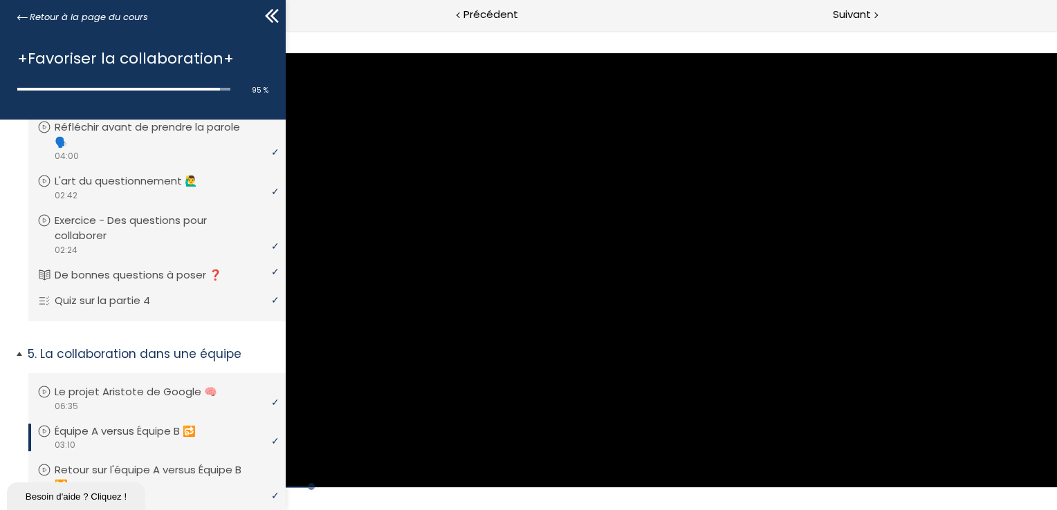
scroll to position [714, 0]
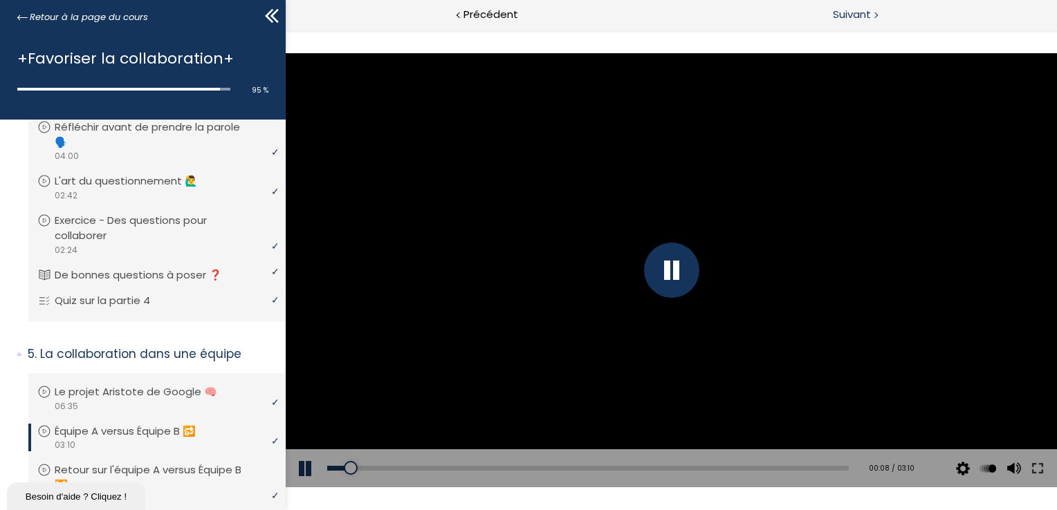
click at [843, 15] on span "Suivant" at bounding box center [852, 14] width 38 height 17
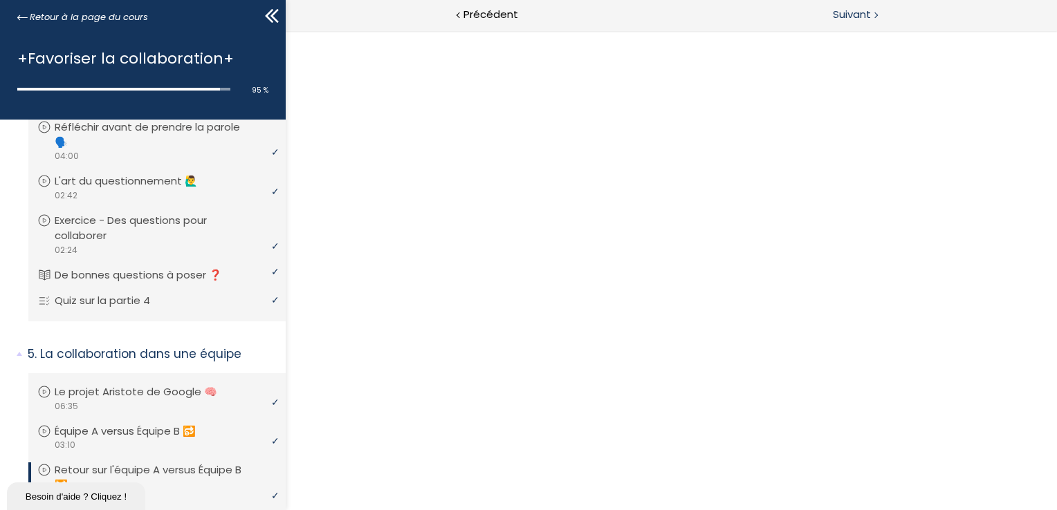
click at [862, 12] on span "Suivant" at bounding box center [852, 14] width 38 height 17
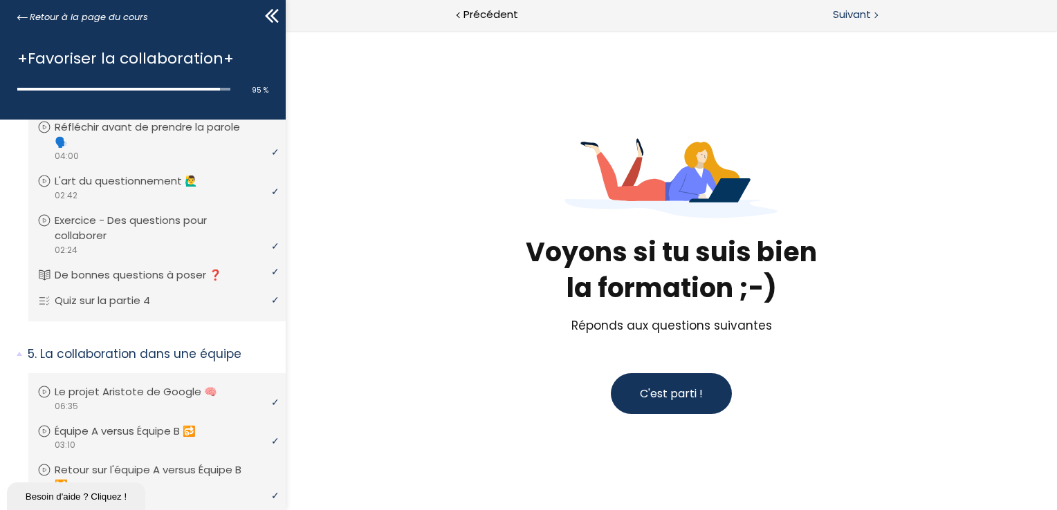
click at [862, 12] on span "Suivant" at bounding box center [852, 14] width 38 height 17
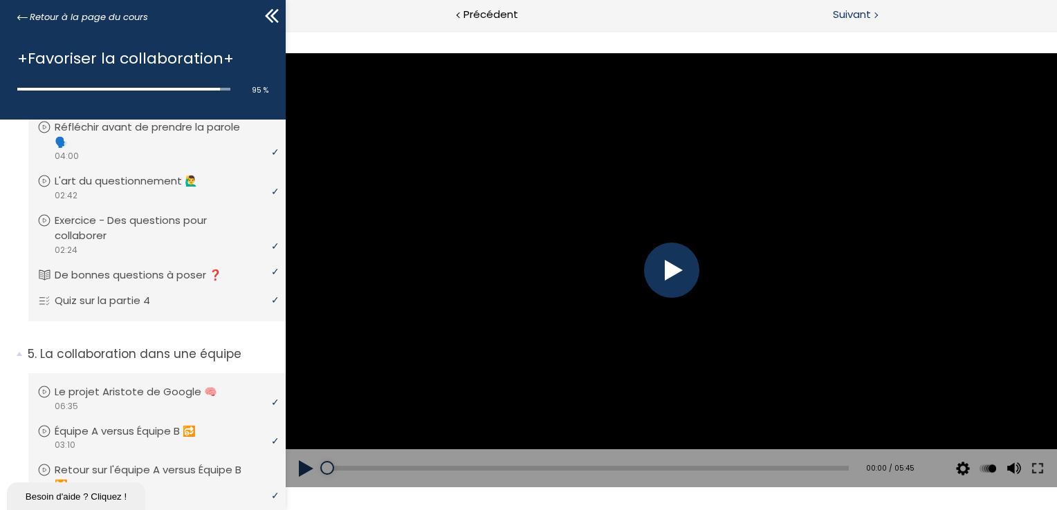
click at [862, 12] on span "Suivant" at bounding box center [852, 14] width 38 height 17
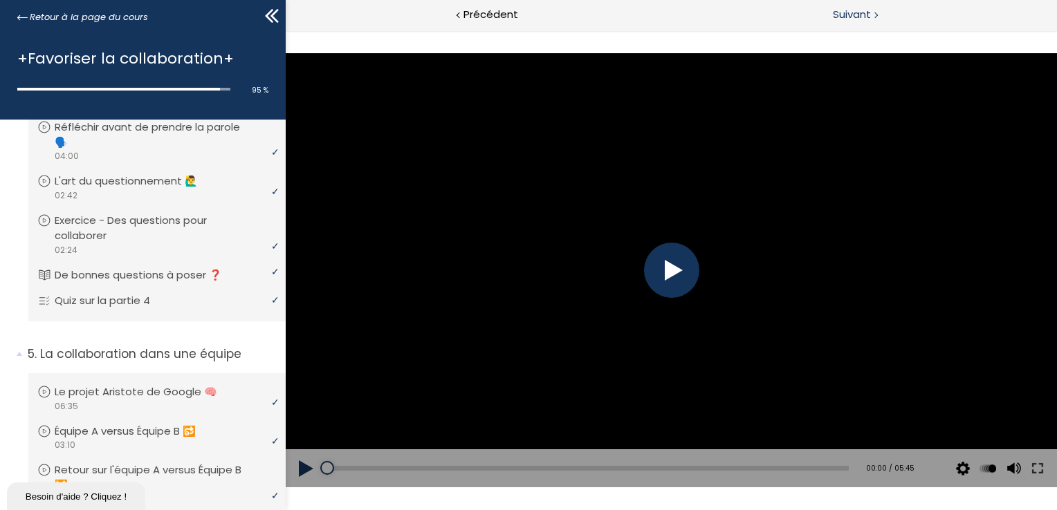
click at [862, 12] on span "Suivant" at bounding box center [852, 14] width 38 height 17
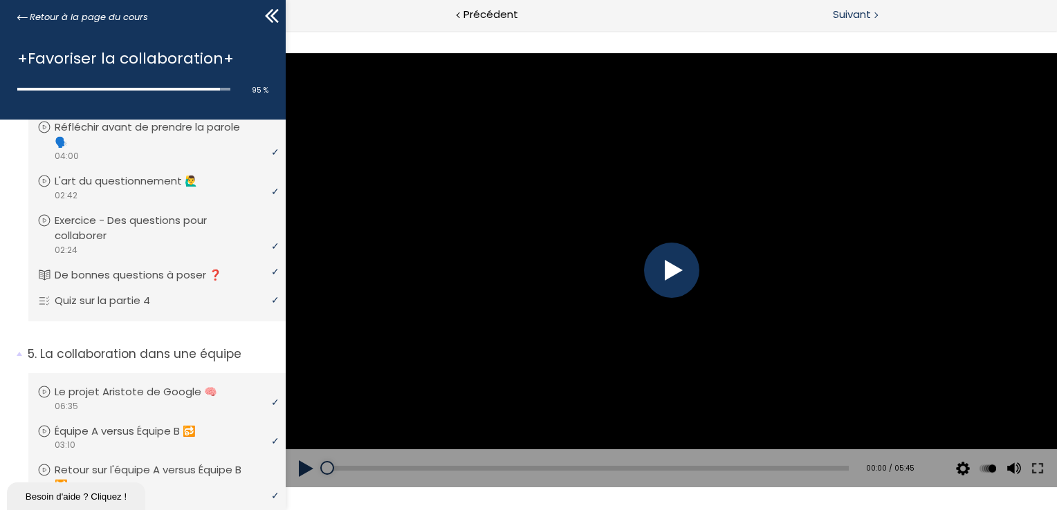
click at [862, 12] on span "Suivant" at bounding box center [852, 14] width 38 height 17
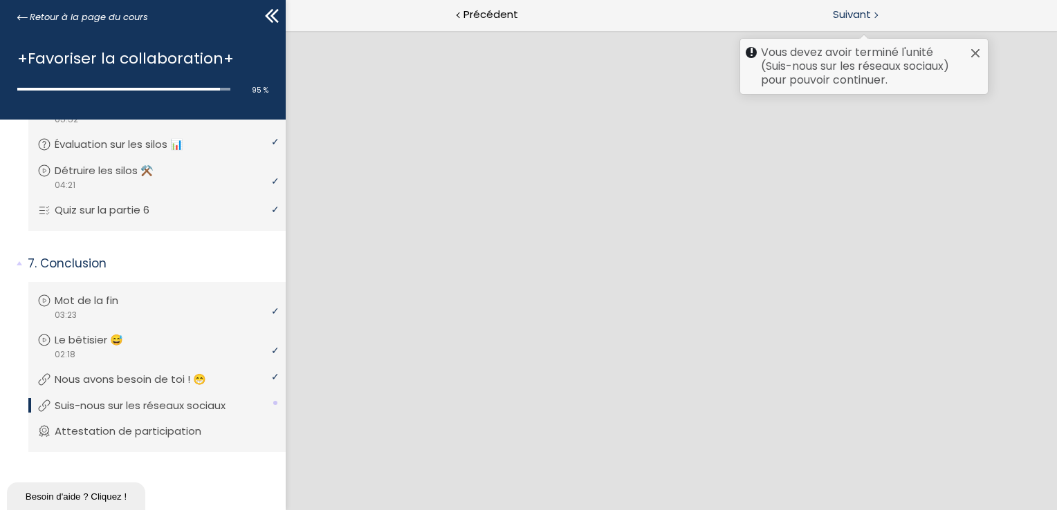
scroll to position [1409, 0]
click at [862, 11] on span "Suivant" at bounding box center [852, 14] width 38 height 17
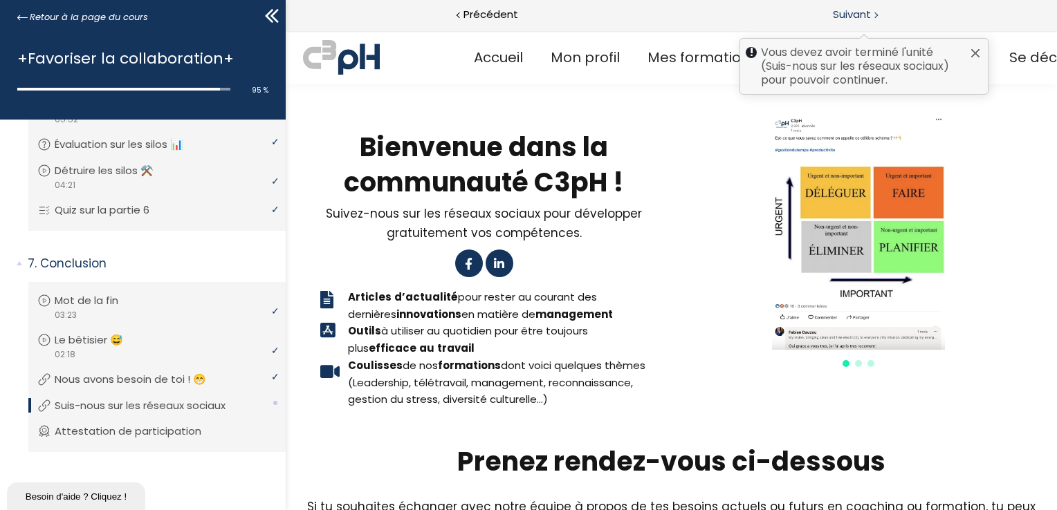
click at [862, 11] on span "Suivant" at bounding box center [852, 14] width 38 height 17
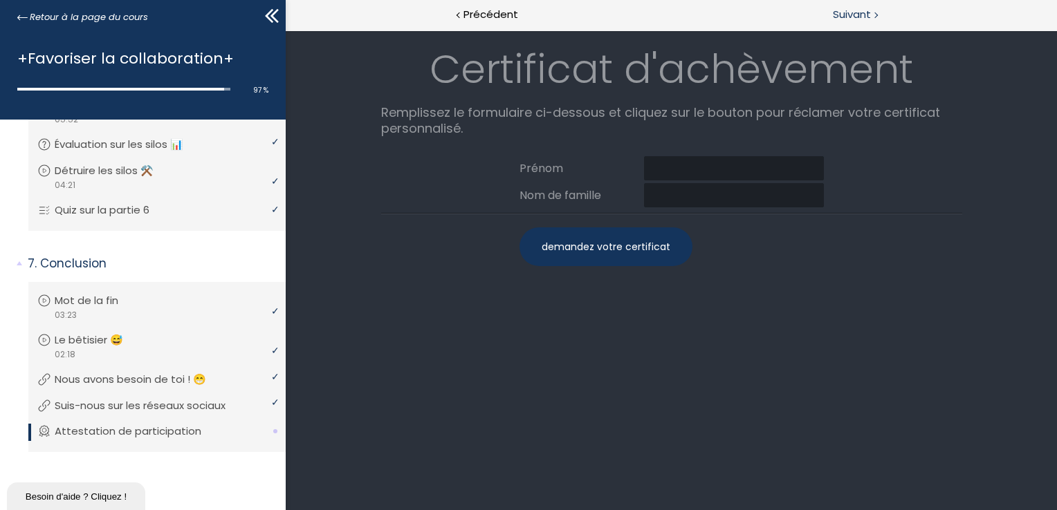
click at [871, 8] on div "Suivant" at bounding box center [864, 15] width 386 height 31
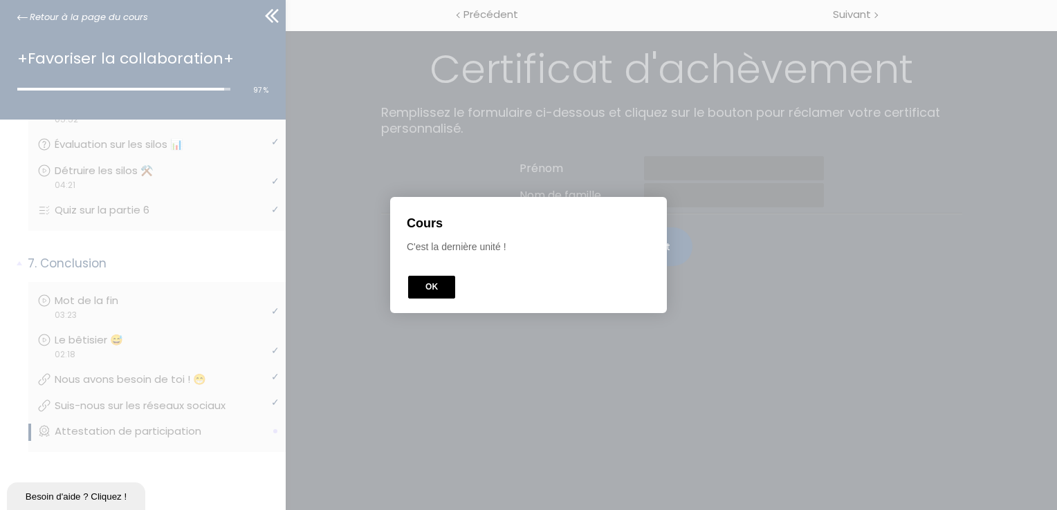
click at [436, 286] on button "OK" at bounding box center [431, 287] width 47 height 23
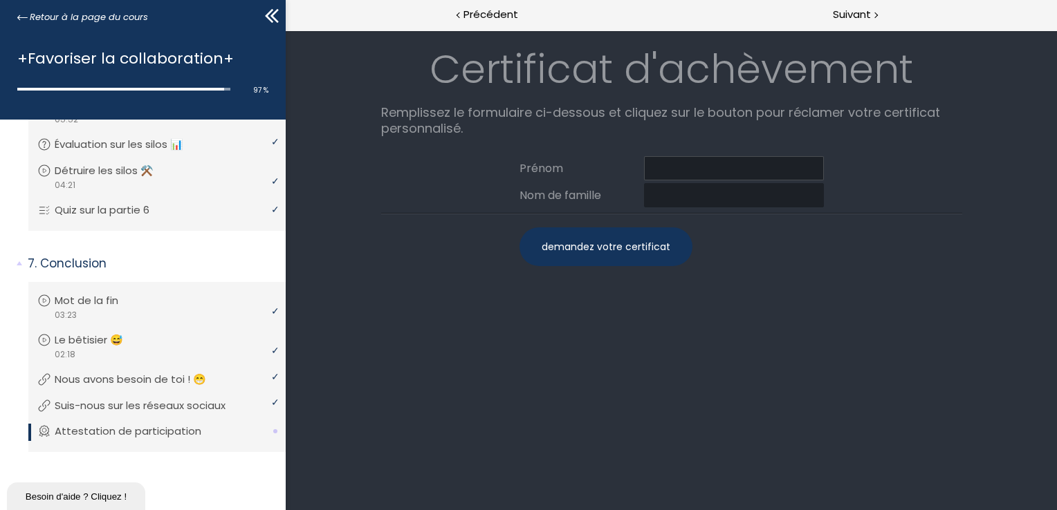
click at [728, 166] on input at bounding box center [733, 168] width 180 height 24
type input "Alexandre"
click at [726, 189] on input at bounding box center [733, 195] width 180 height 24
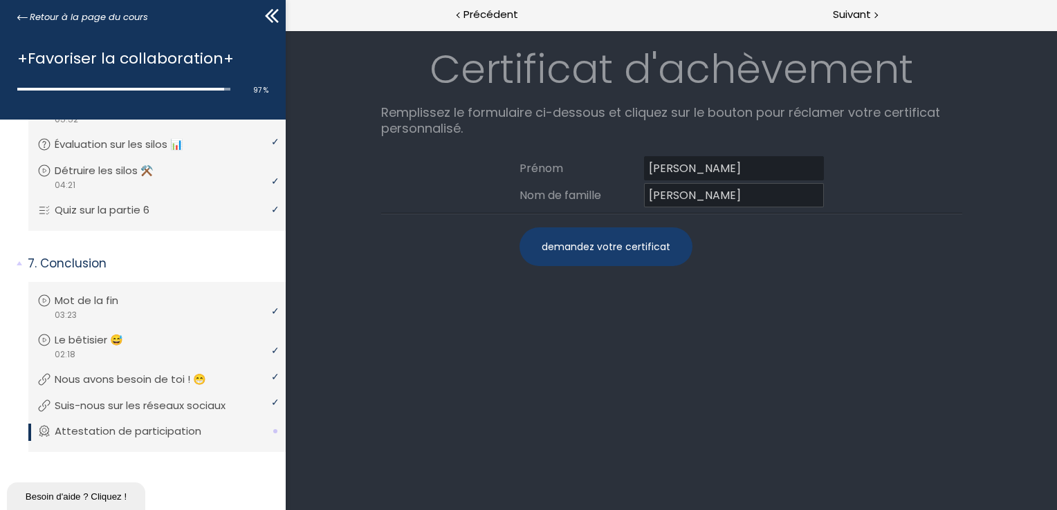
type input "Demers"
click at [656, 237] on div "demandez votre certificat" at bounding box center [605, 247] width 173 height 39
